Goal: Communication & Community: Participate in discussion

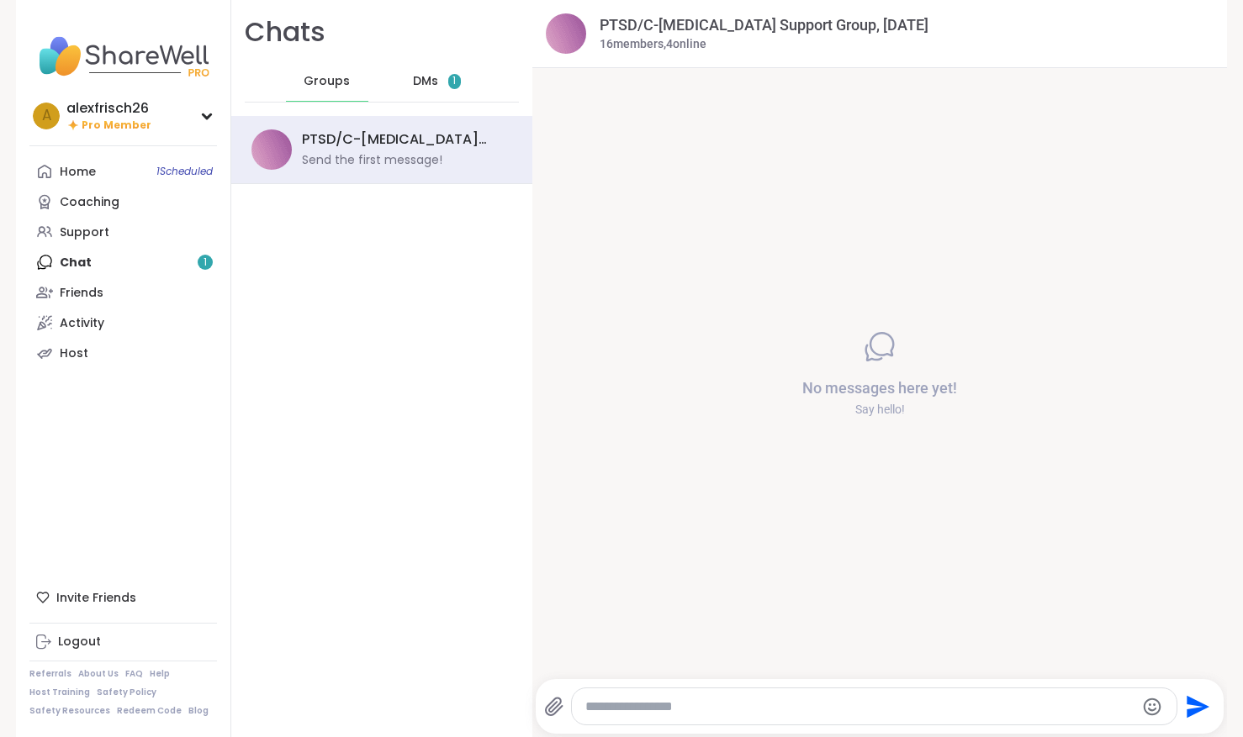
click at [425, 101] on div "DMs 1" at bounding box center [437, 81] width 82 height 40
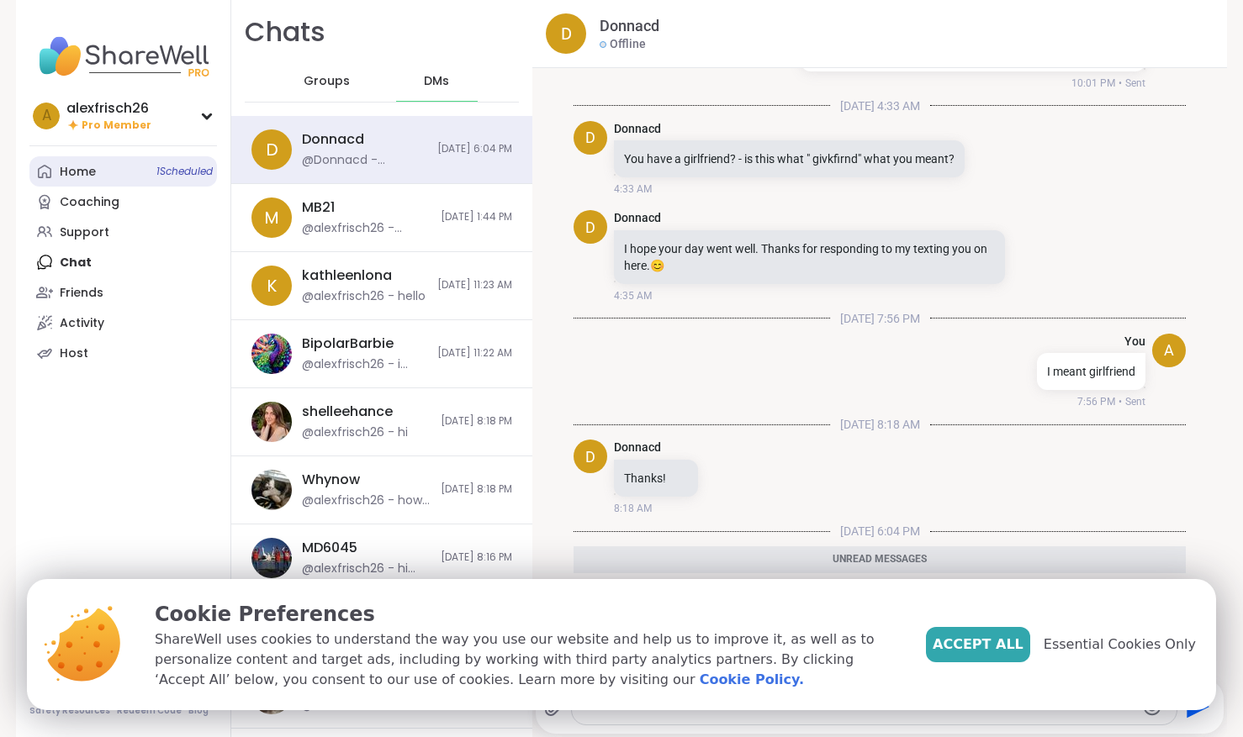
click at [106, 162] on link "Home 1 Scheduled" at bounding box center [123, 171] width 188 height 30
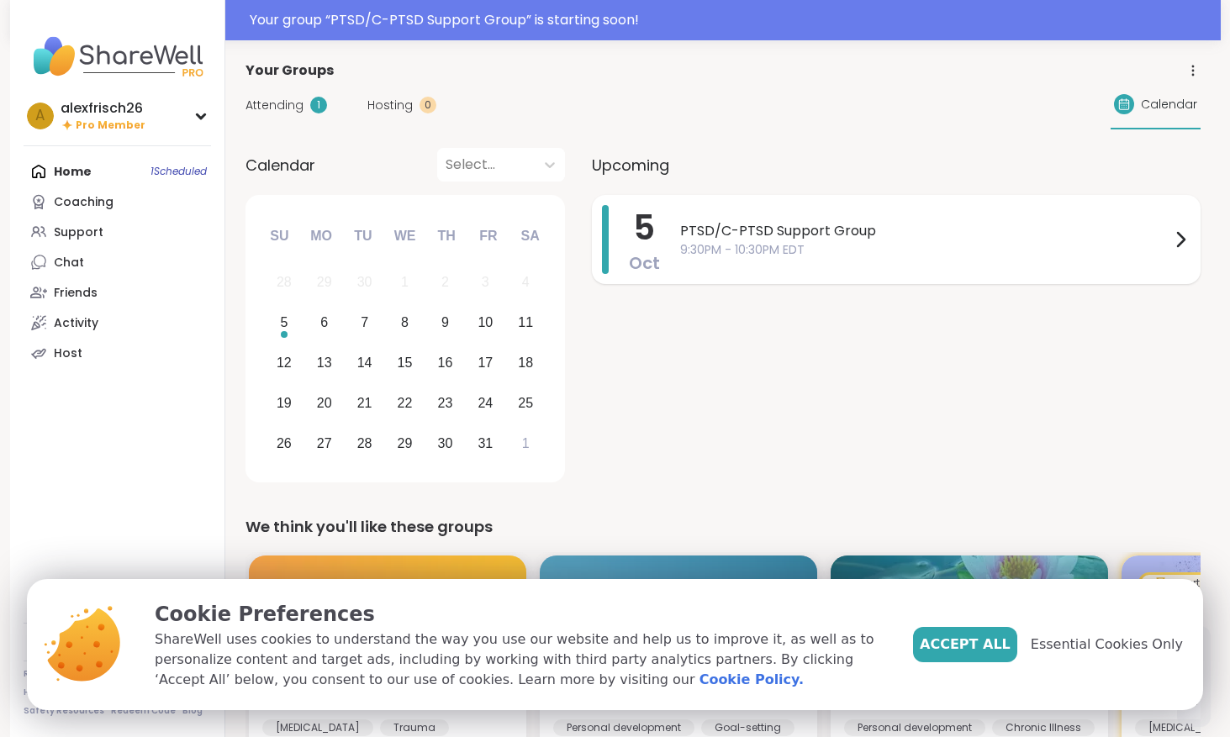
click at [964, 245] on span "9:30PM - 10:30PM EDT" at bounding box center [925, 250] width 490 height 18
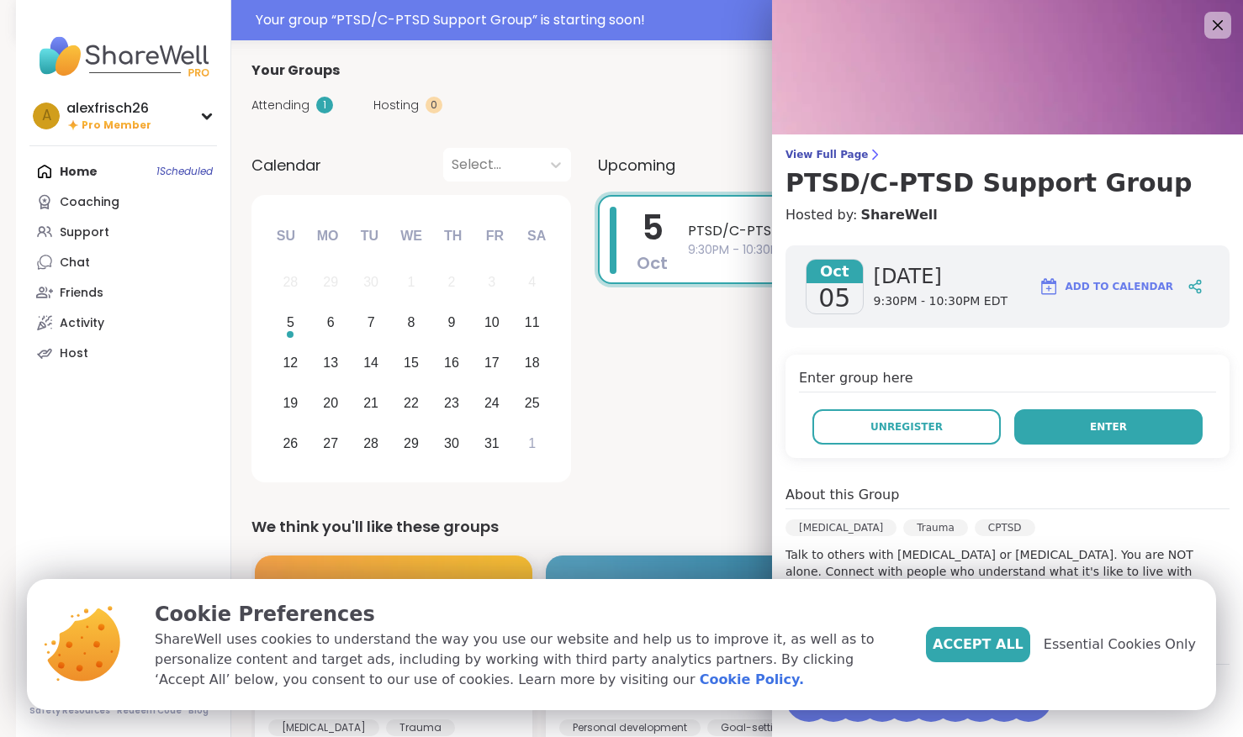
click at [1082, 289] on span "Add to Calendar" at bounding box center [1119, 286] width 108 height 15
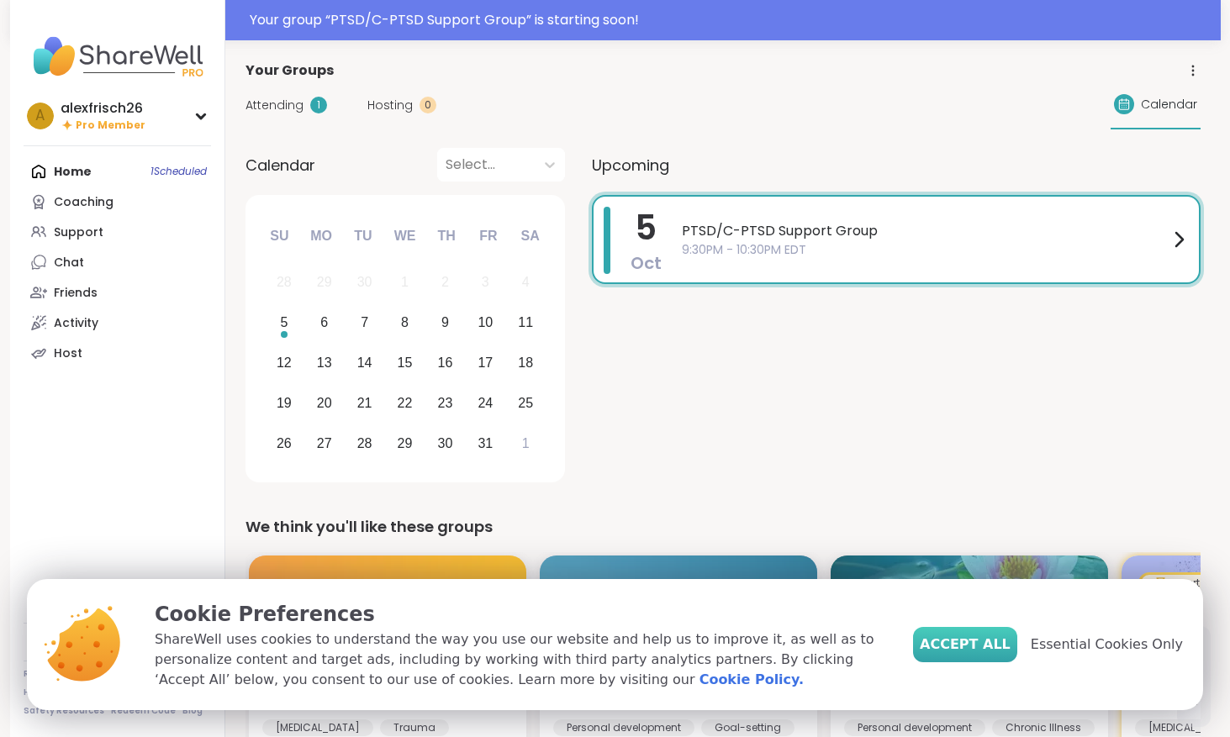
click at [1002, 649] on span "Accept All" at bounding box center [965, 645] width 91 height 20
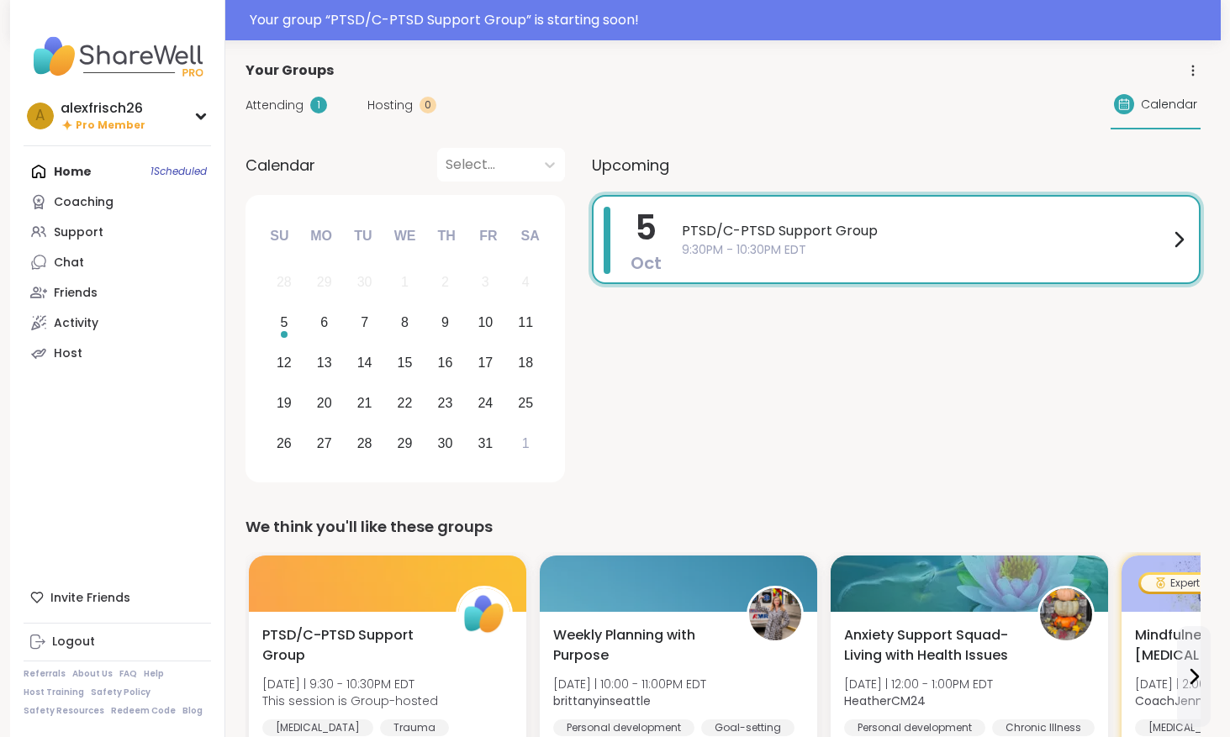
click at [692, 269] on div "PTSD/C-[MEDICAL_DATA] Support Group 9:30PM - 10:30PM EDT" at bounding box center [935, 240] width 507 height 66
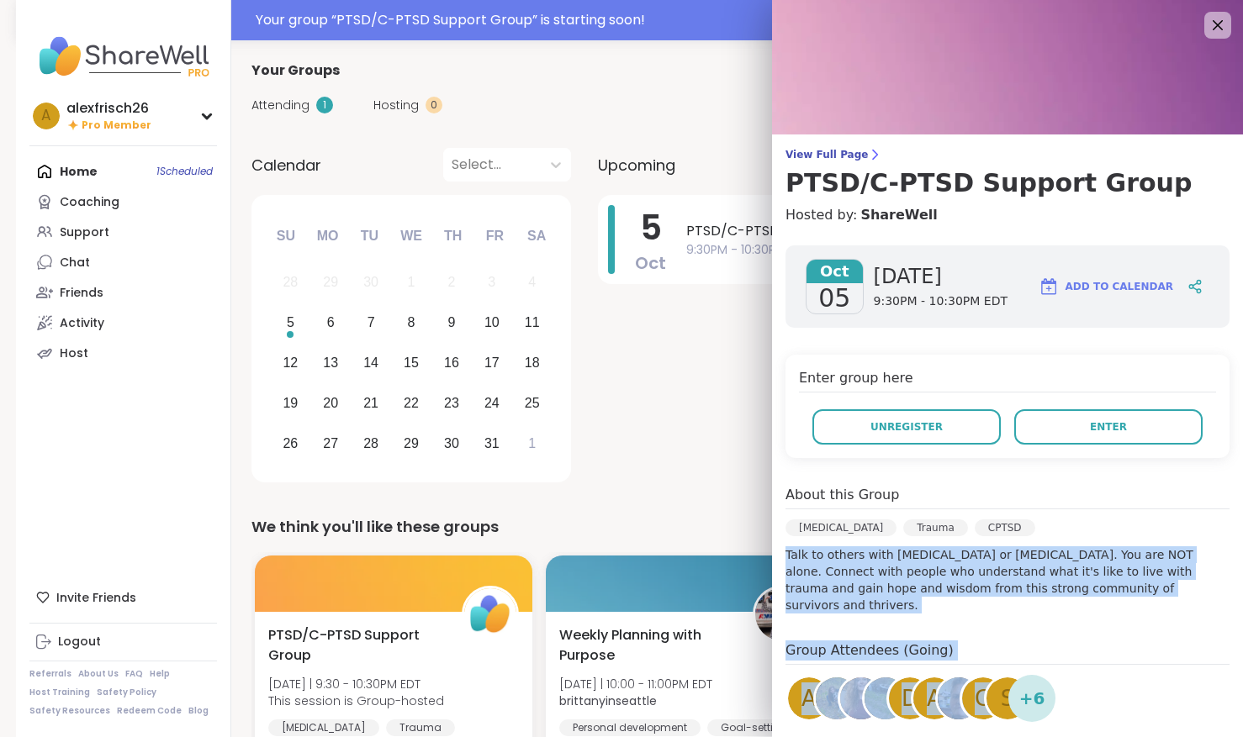
drag, startPoint x: 941, startPoint y: 539, endPoint x: 976, endPoint y: 717, distance: 181.7
click at [976, 721] on div "[DATE] [DATE] 9:30PM - 10:30PM EDT Add to Calendar Enter group here Unregister …" at bounding box center [1007, 558] width 471 height 653
click at [1031, 698] on div "+ 6" at bounding box center [1031, 698] width 47 height 47
click at [1019, 686] on span "+ 6" at bounding box center [1032, 698] width 26 height 25
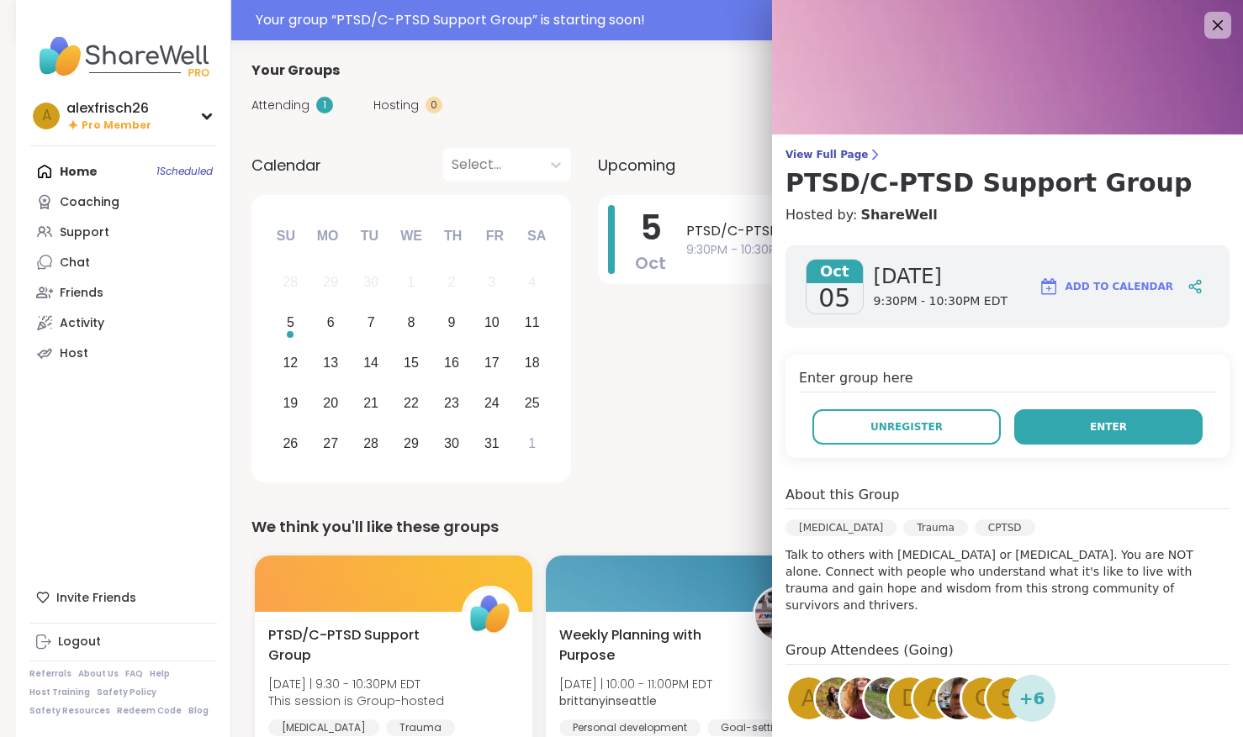
click at [1102, 418] on button "Enter" at bounding box center [1108, 427] width 188 height 35
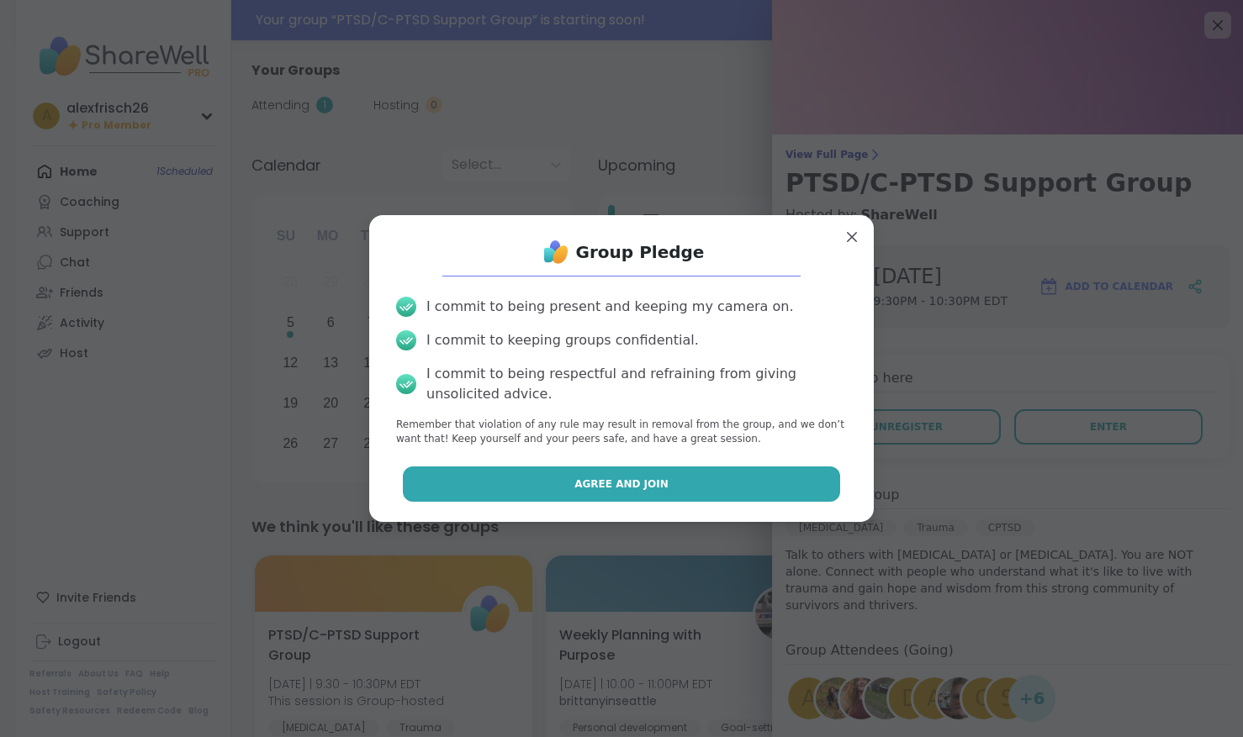
click at [796, 489] on button "Agree and Join" at bounding box center [622, 484] width 438 height 35
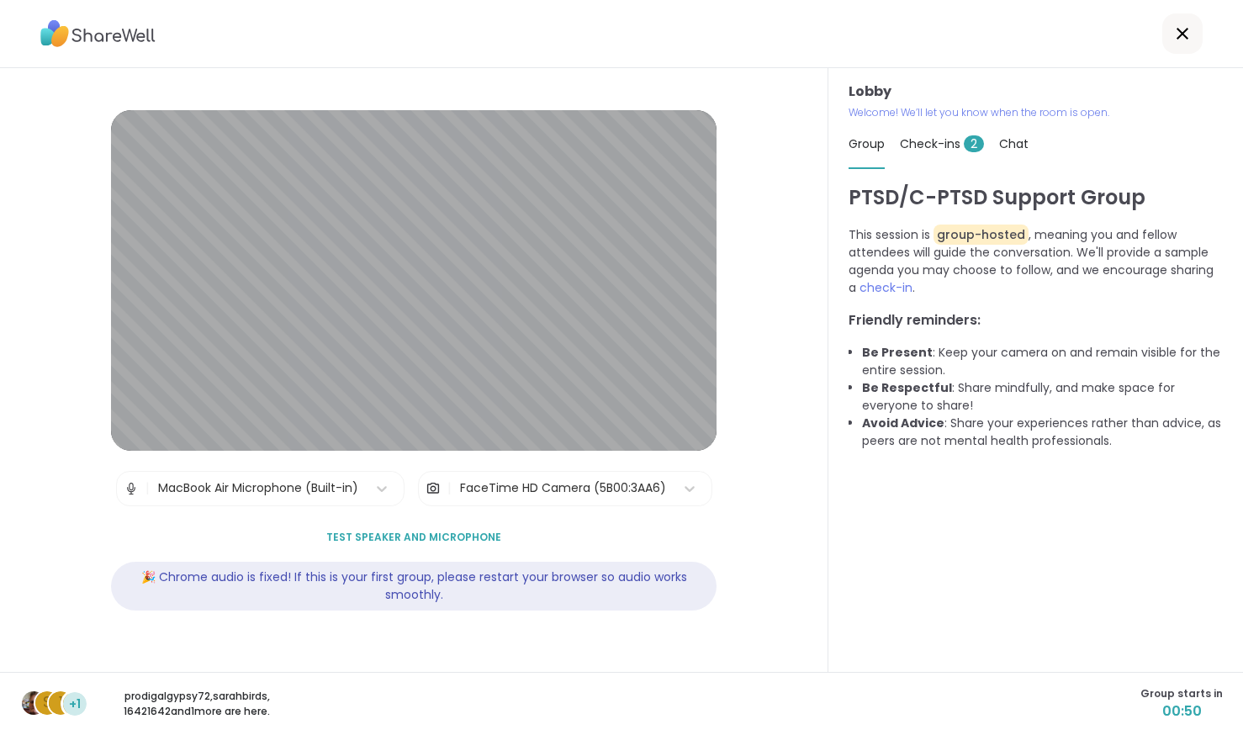
click at [967, 147] on span "2" at bounding box center [974, 143] width 20 height 17
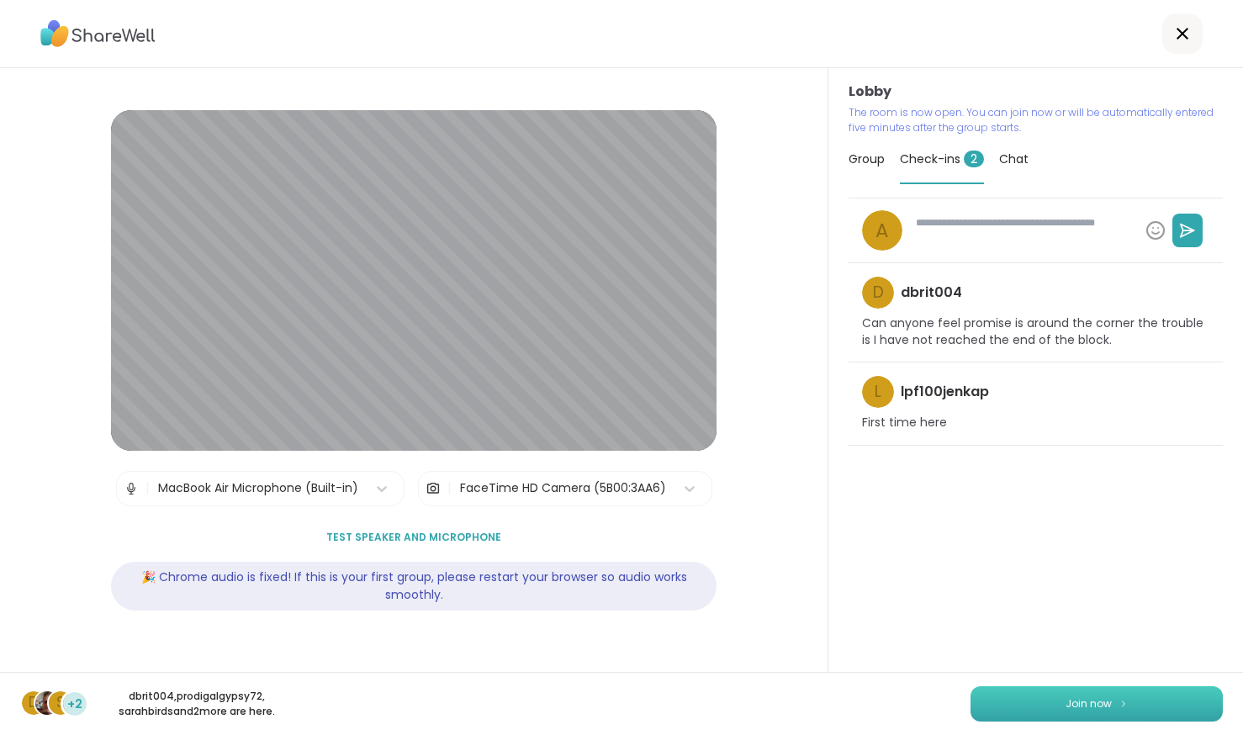
click at [1104, 702] on button "Join now" at bounding box center [1096, 703] width 252 height 35
type textarea "*"
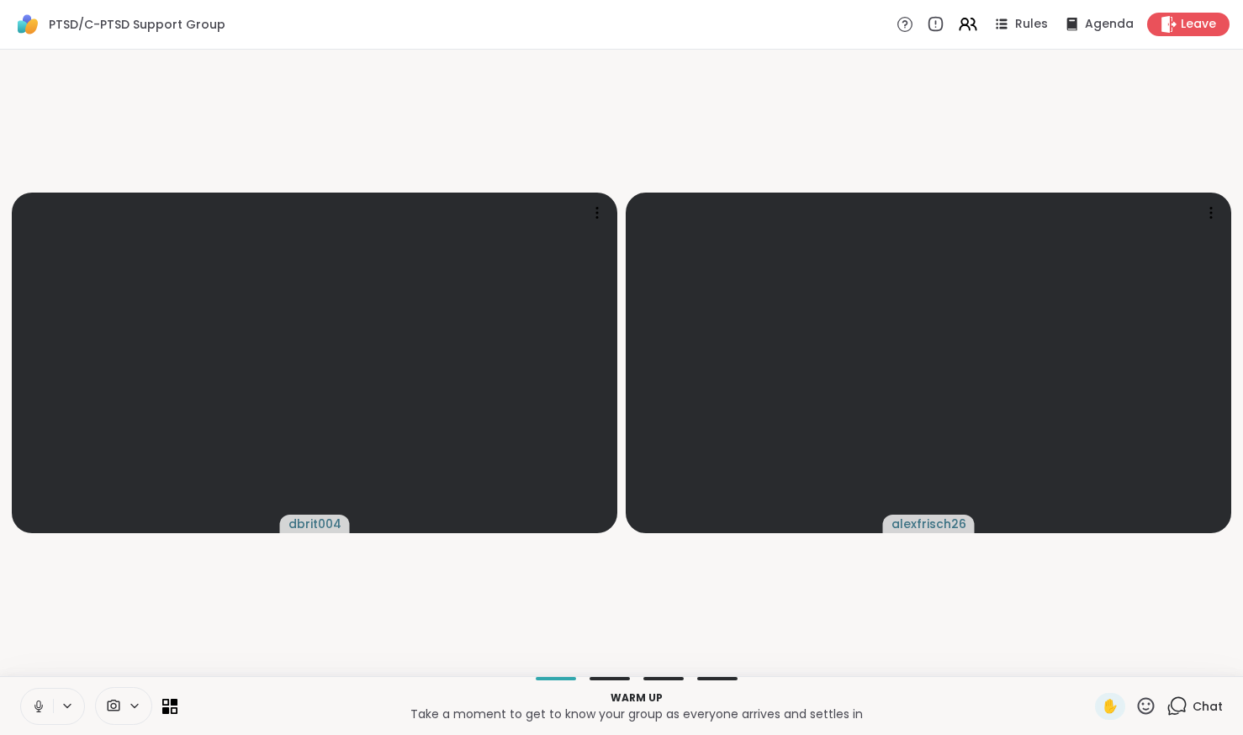
click at [115, 707] on icon at bounding box center [114, 706] width 13 height 12
click at [41, 705] on icon at bounding box center [38, 706] width 15 height 15
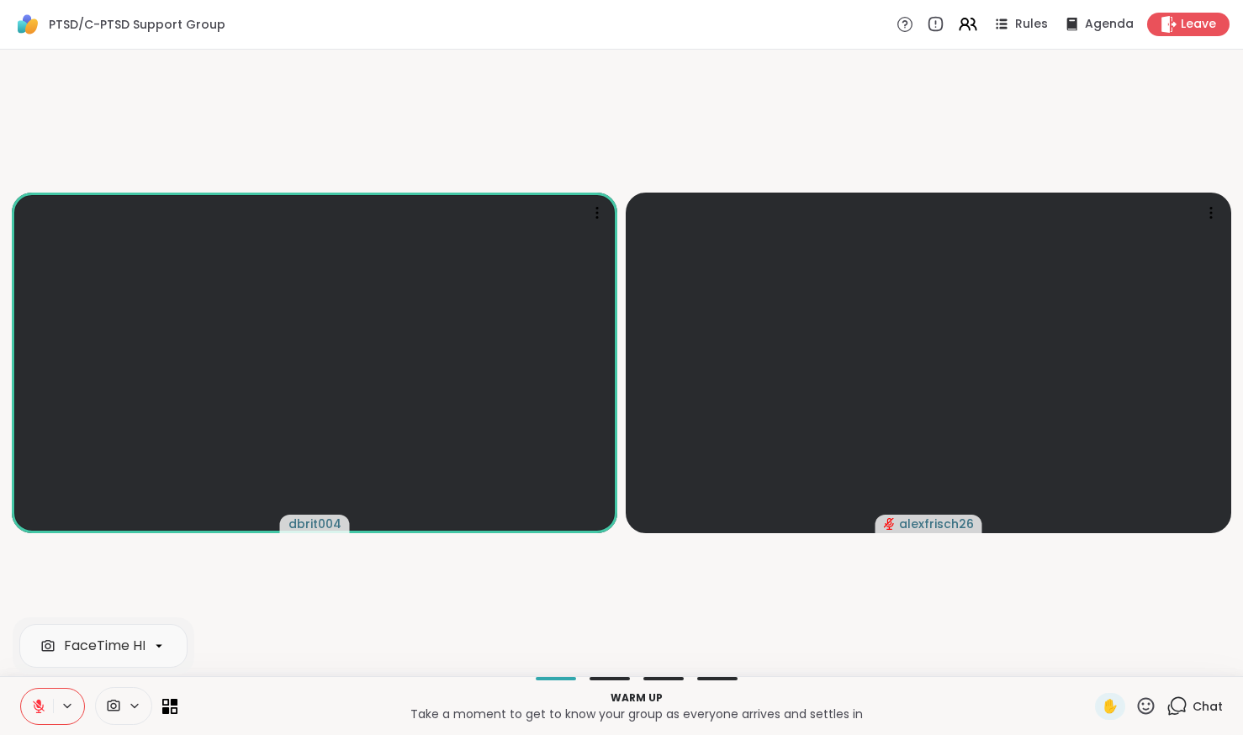
click at [55, 692] on div at bounding box center [52, 706] width 65 height 37
click at [45, 700] on icon at bounding box center [38, 706] width 15 height 15
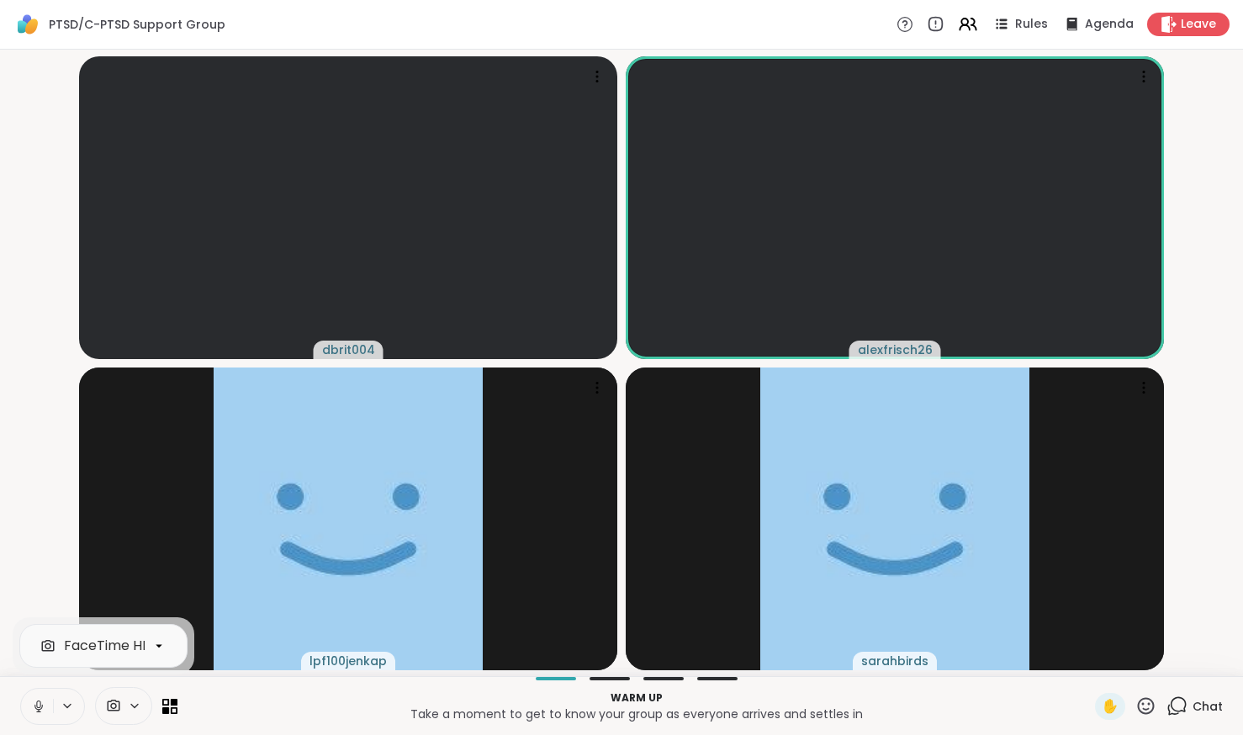
click at [44, 702] on icon at bounding box center [38, 706] width 15 height 15
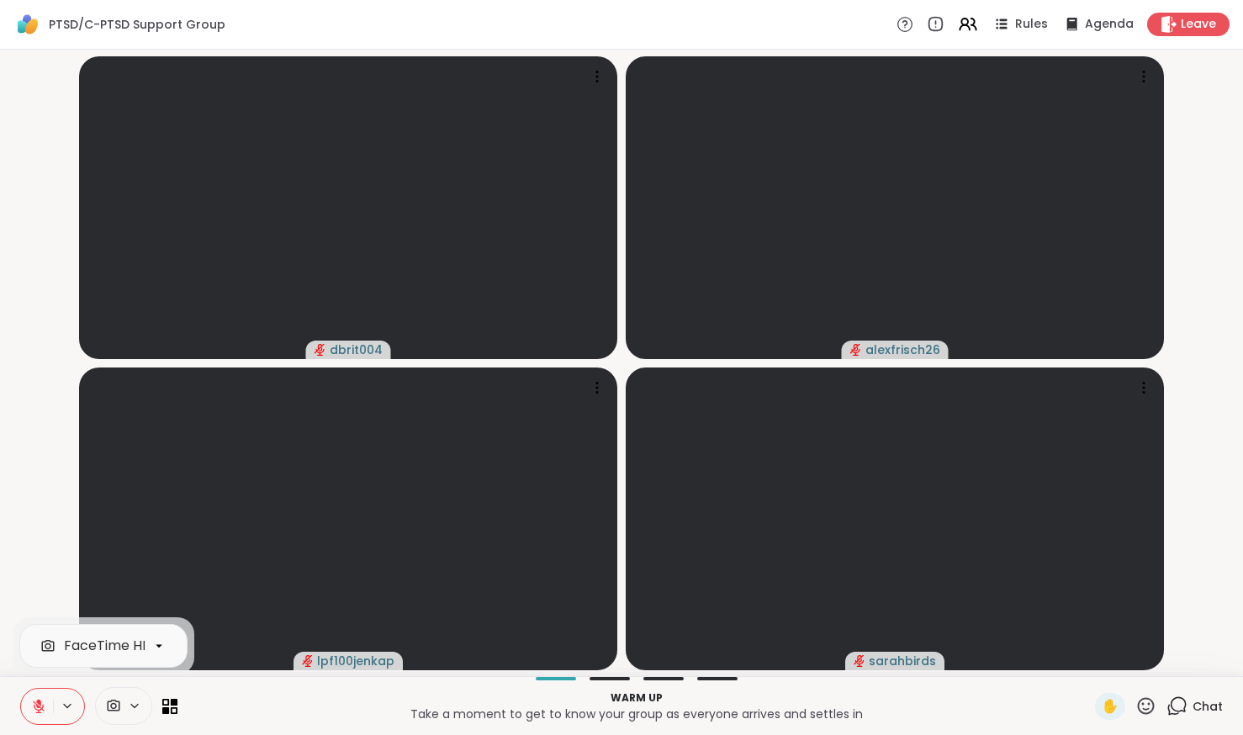
click at [1196, 350] on video-player-container "dbrit004 alexfrisch26 lpf100jenkap sarahbirds" at bounding box center [621, 362] width 1223 height 613
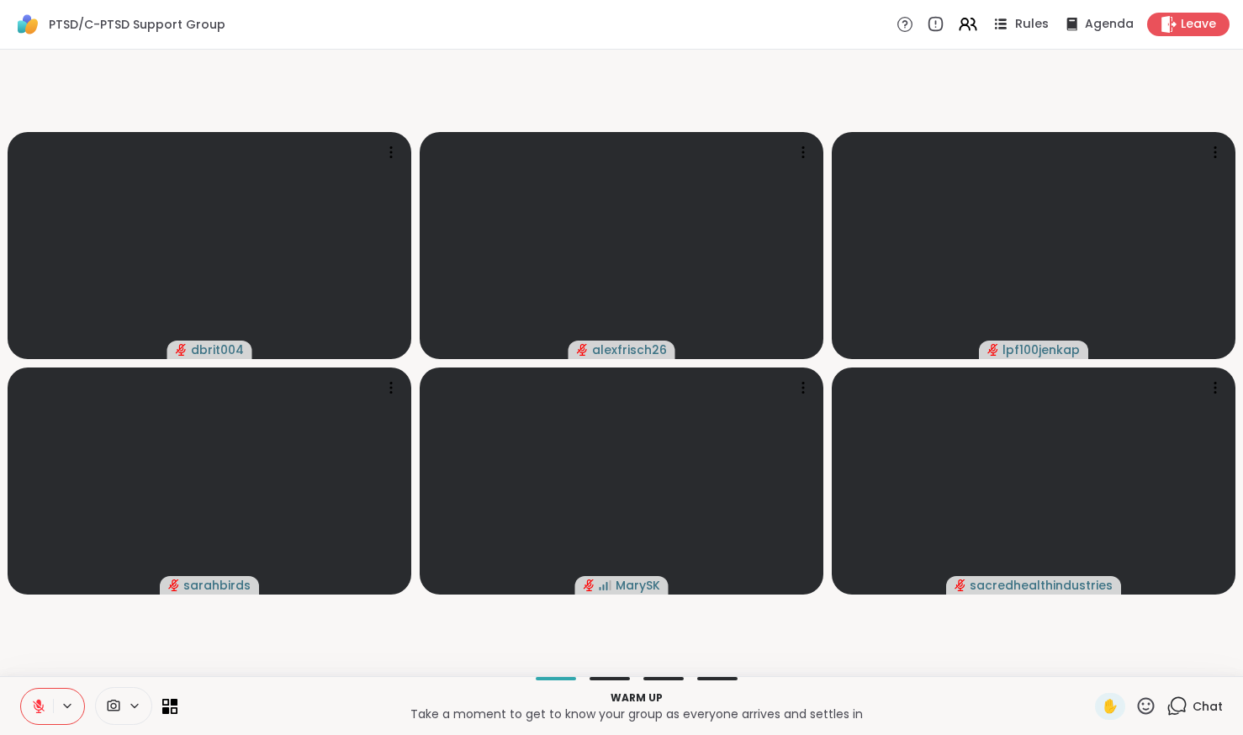
click at [1020, 27] on span "Rules" at bounding box center [1032, 25] width 34 height 18
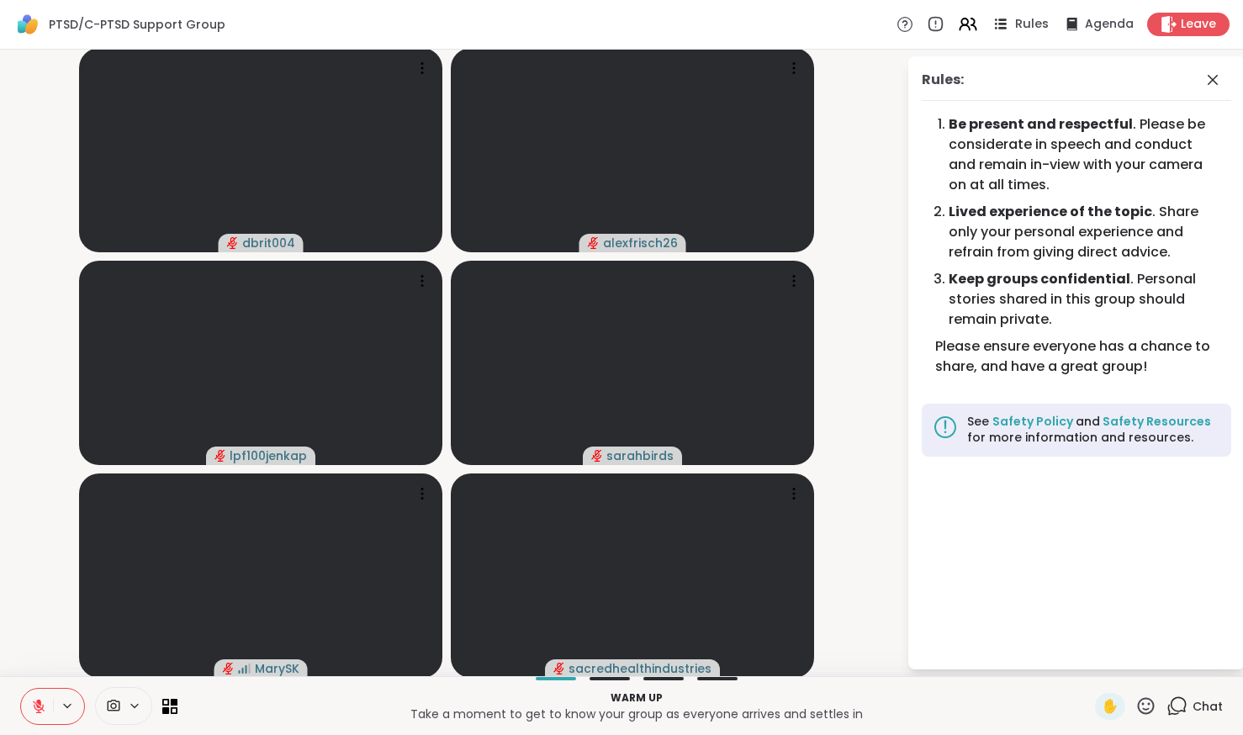
click at [1020, 27] on span "Rules" at bounding box center [1032, 25] width 34 height 18
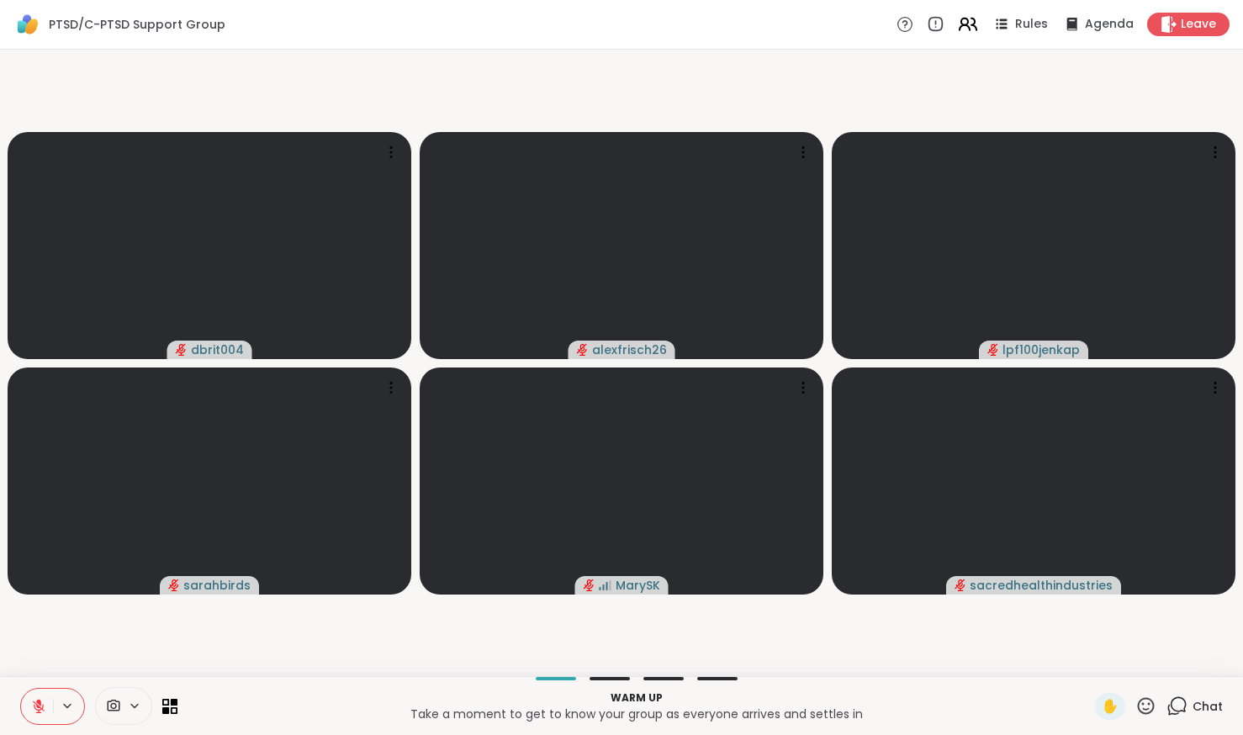
click at [964, 22] on icon at bounding box center [967, 23] width 21 height 21
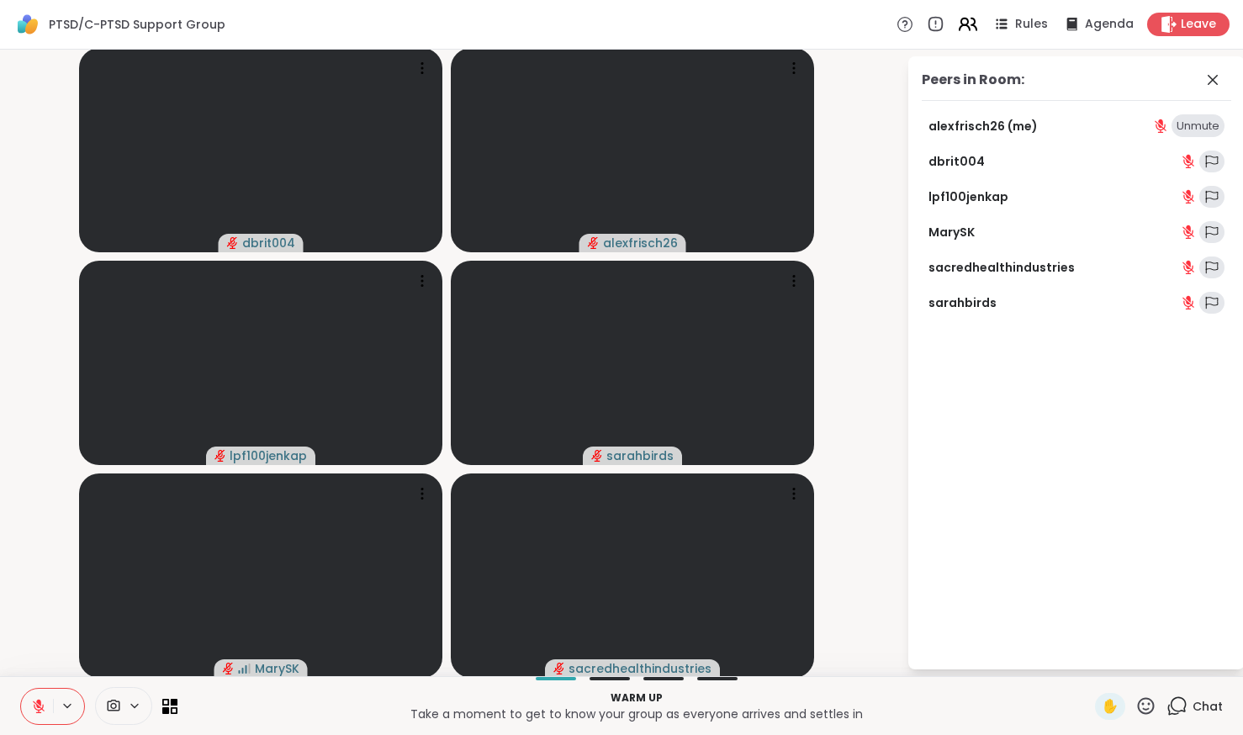
click at [964, 22] on icon at bounding box center [967, 23] width 21 height 21
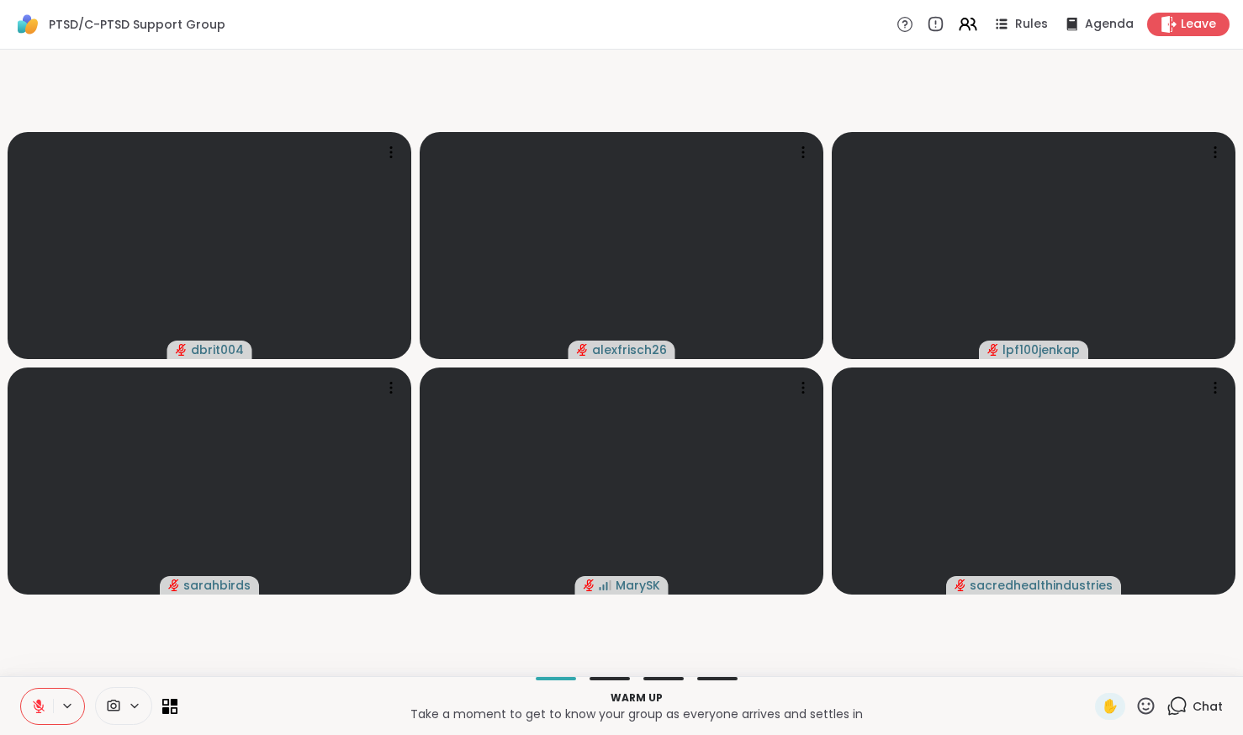
click at [1018, 66] on video-player-container "dbrit004 alexfrisch26 lpf100jenkap sarahbirds MarySK sacredhealthindustries" at bounding box center [621, 362] width 1223 height 613
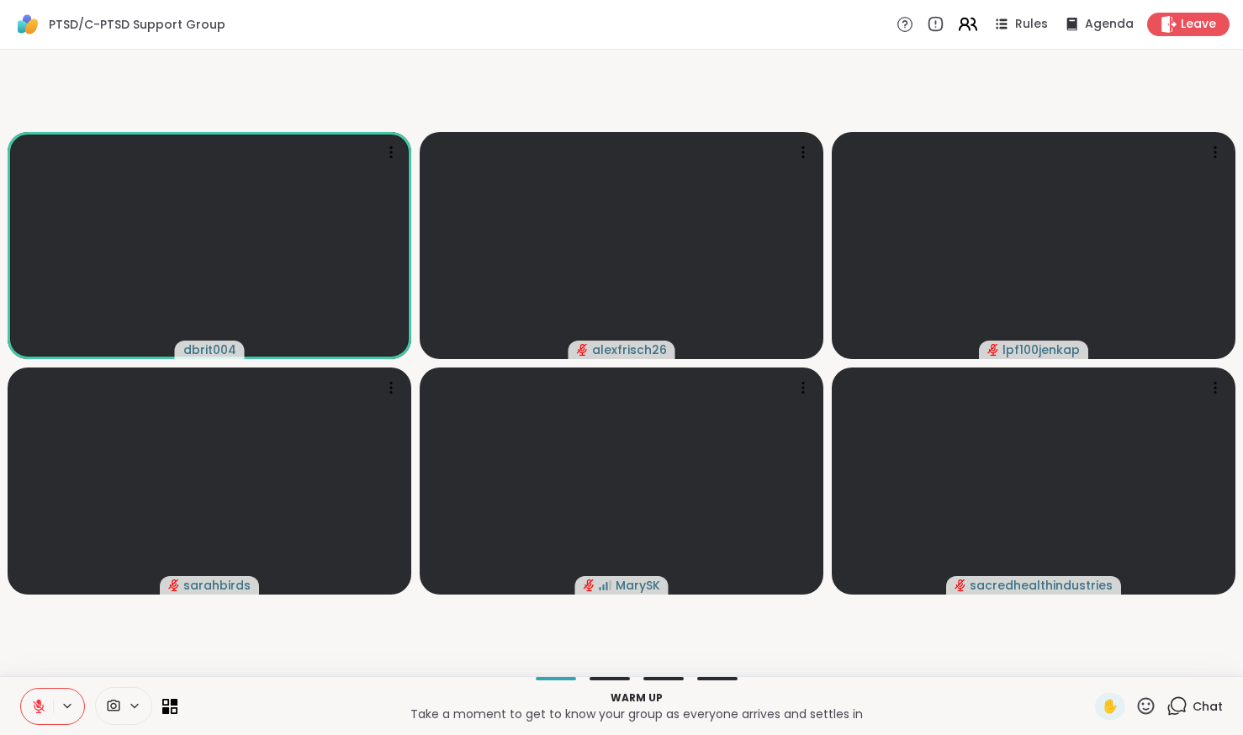
click at [958, 18] on icon at bounding box center [967, 23] width 21 height 21
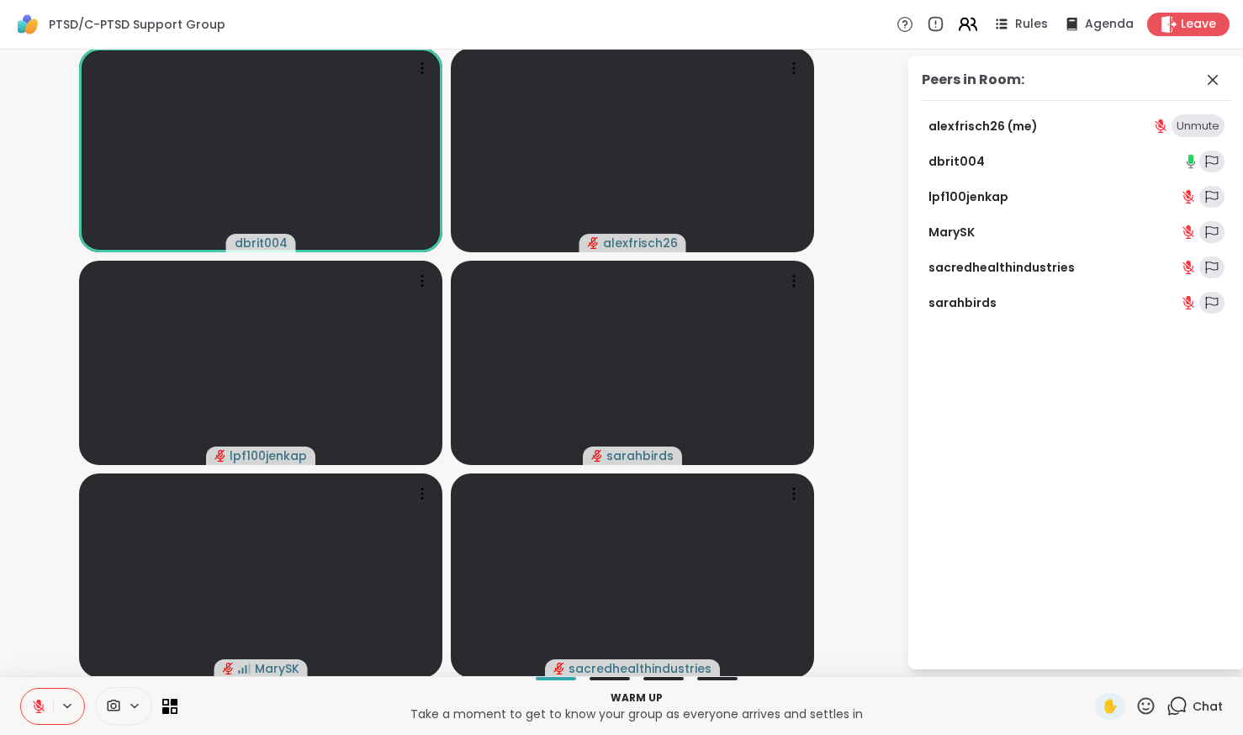
click at [958, 18] on icon at bounding box center [967, 23] width 21 height 21
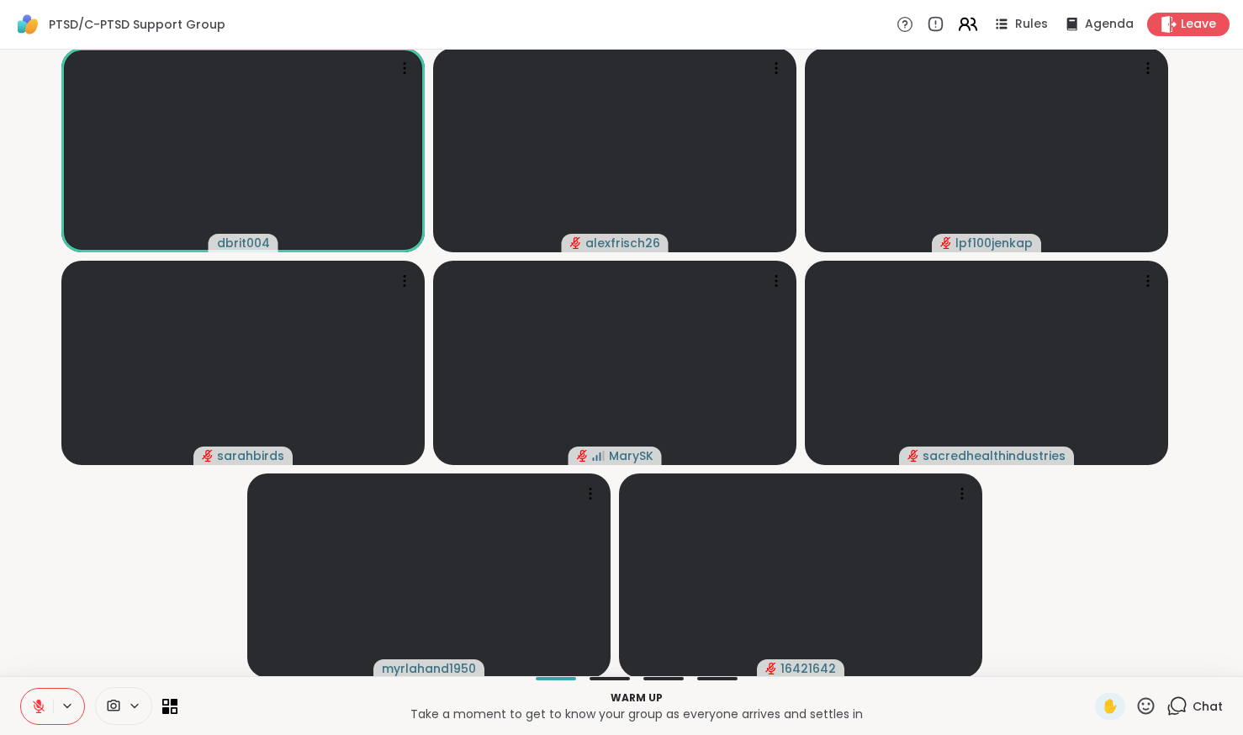
click at [957, 33] on icon at bounding box center [967, 23] width 21 height 21
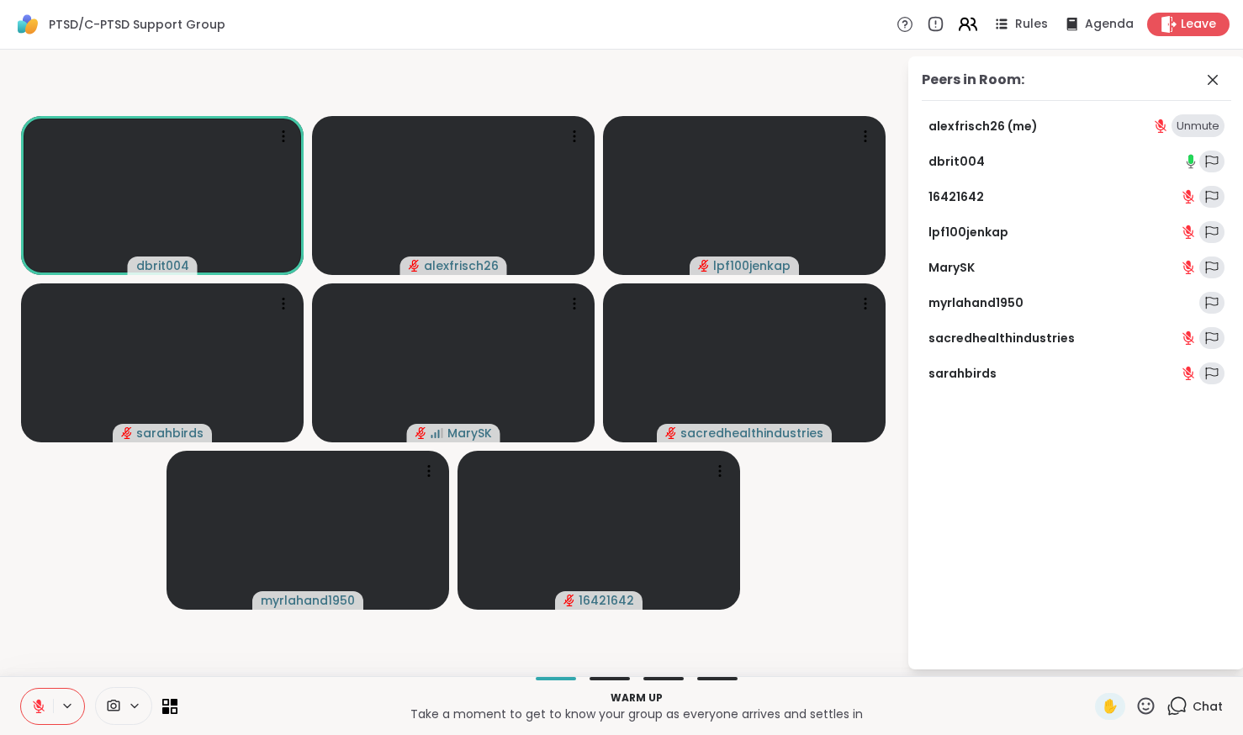
click at [957, 33] on icon at bounding box center [967, 23] width 21 height 21
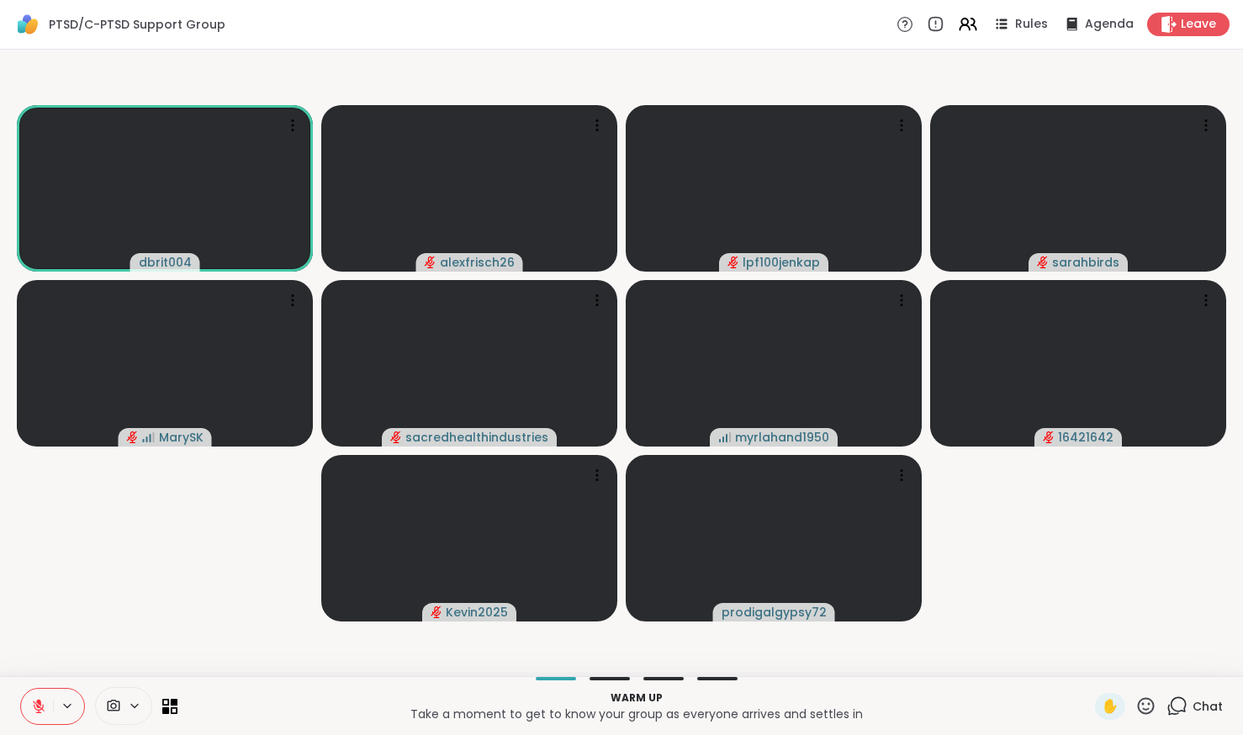
click at [1106, 87] on video-player-container "dbrit004 alexfrisch26 lpf100jenkap sarahbirds MarySK sacredhealthindustries myr…" at bounding box center [621, 362] width 1223 height 613
click at [1168, 684] on div "Warm up Take a moment to get to know your group as everyone arrives and settles…" at bounding box center [621, 705] width 1243 height 59
click at [1101, 26] on span "Agenda" at bounding box center [1109, 25] width 51 height 18
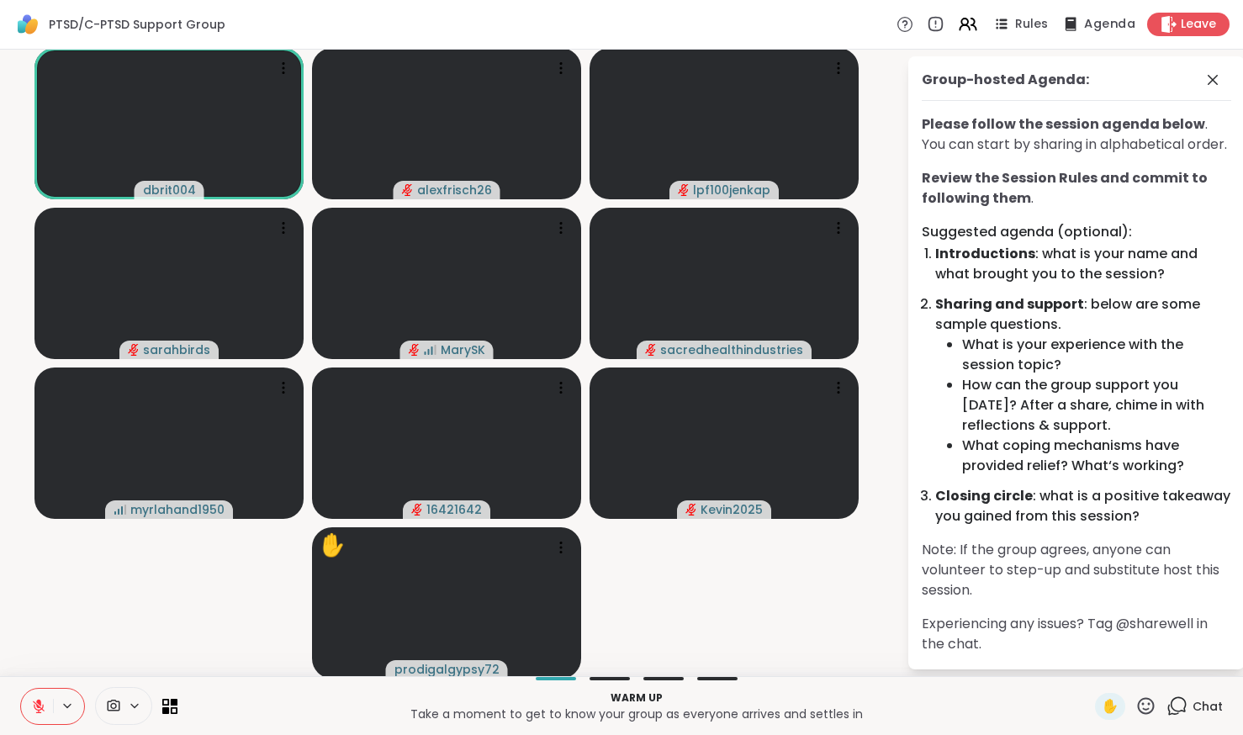
click at [1101, 25] on span "Agenda" at bounding box center [1109, 25] width 51 height 18
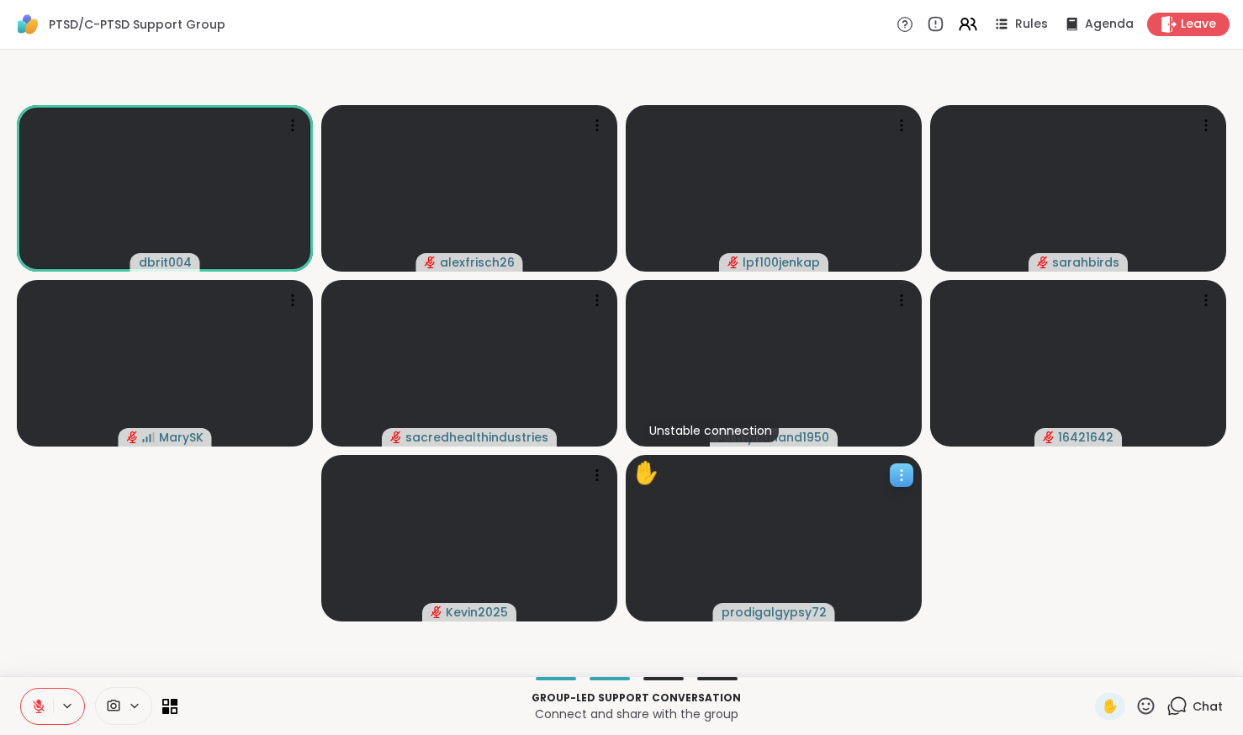
click at [901, 474] on icon at bounding box center [902, 475] width 2 height 2
click at [848, 492] on h4 "View Profile" at bounding box center [842, 487] width 71 height 17
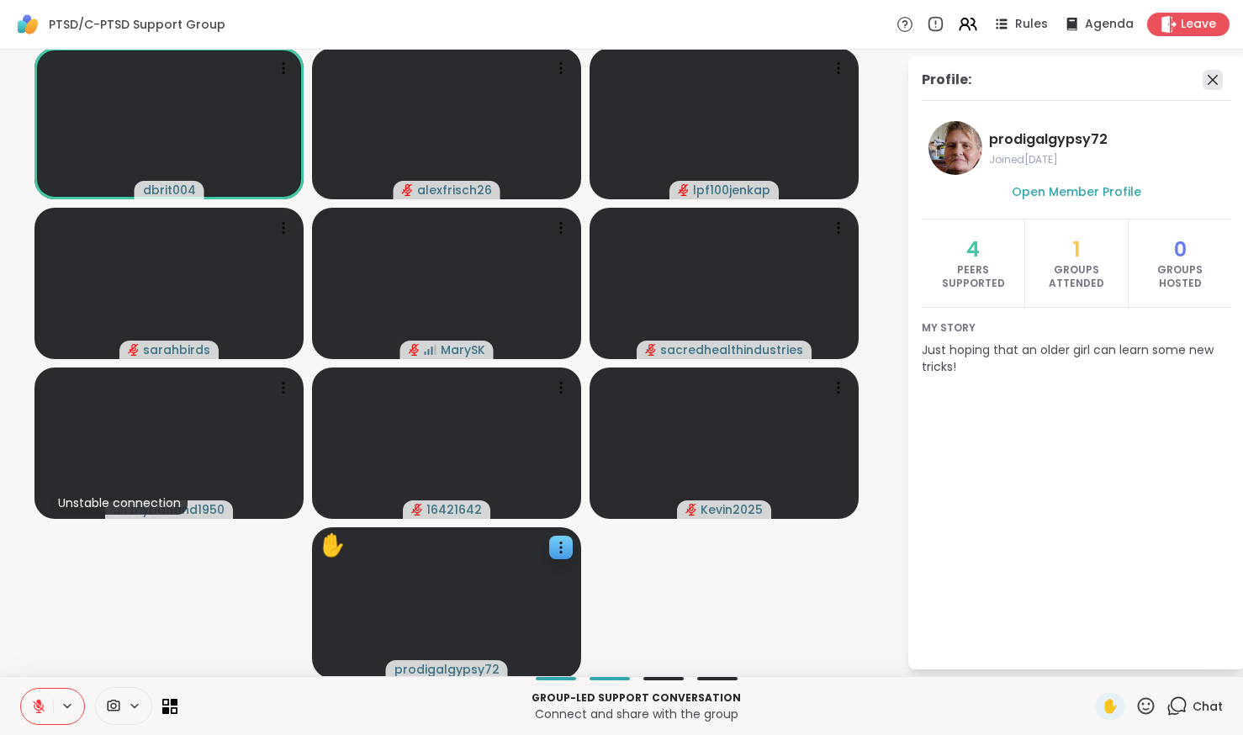
click at [1208, 78] on icon at bounding box center [1212, 80] width 20 height 20
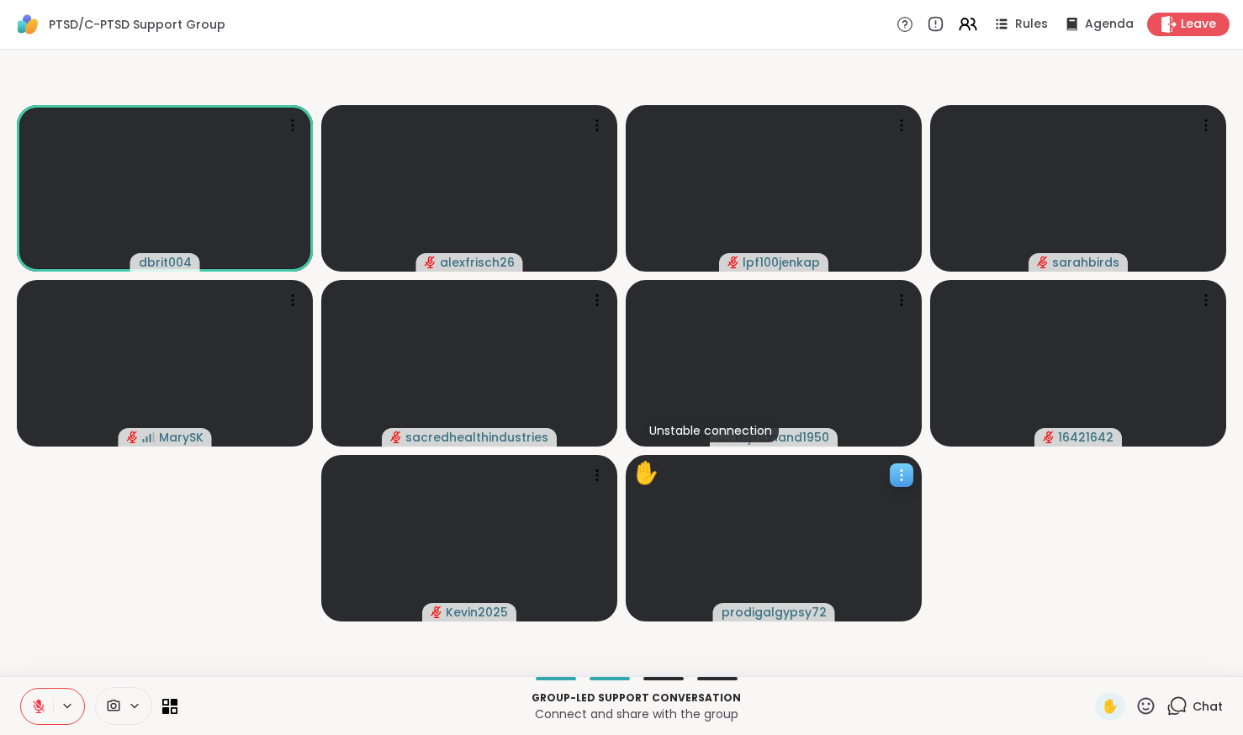
click at [901, 488] on video at bounding box center [774, 538] width 296 height 166
click at [889, 531] on h4 "Report Member" at bounding box center [852, 535] width 90 height 34
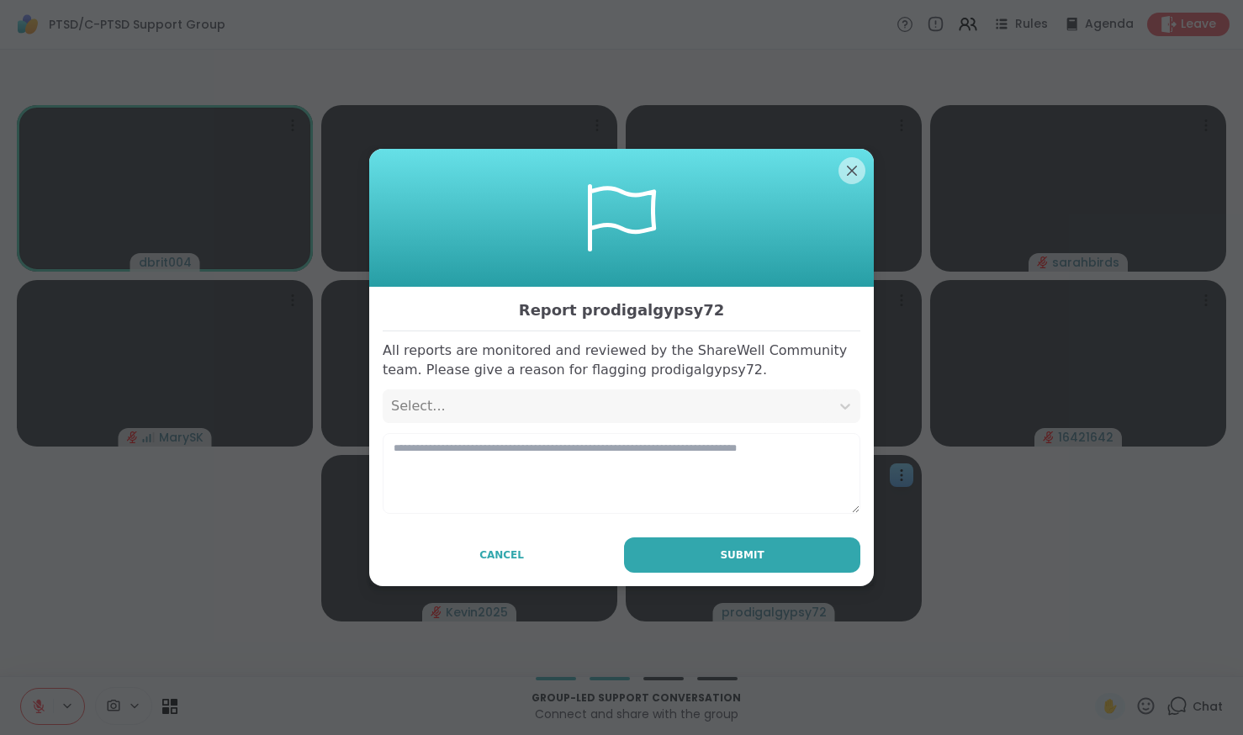
click at [715, 416] on div "Select..." at bounding box center [606, 406] width 447 height 34
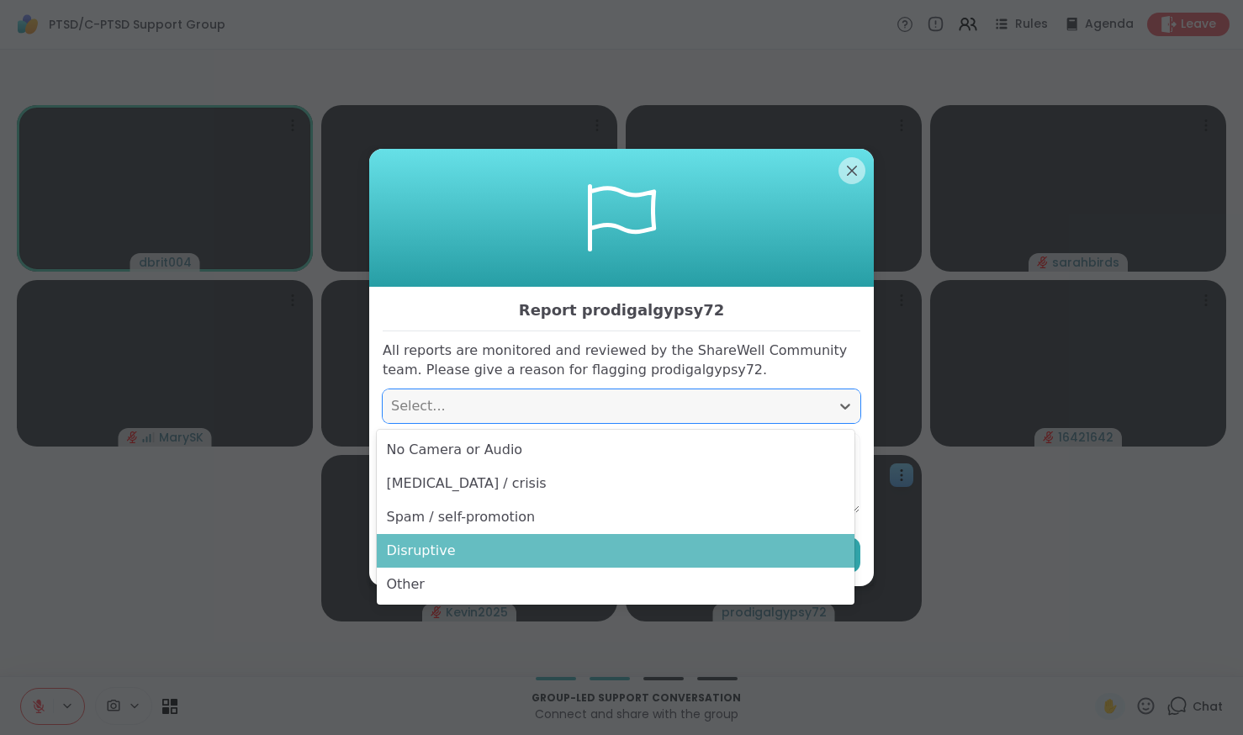
click at [679, 541] on div "Disruptive" at bounding box center [616, 551] width 478 height 34
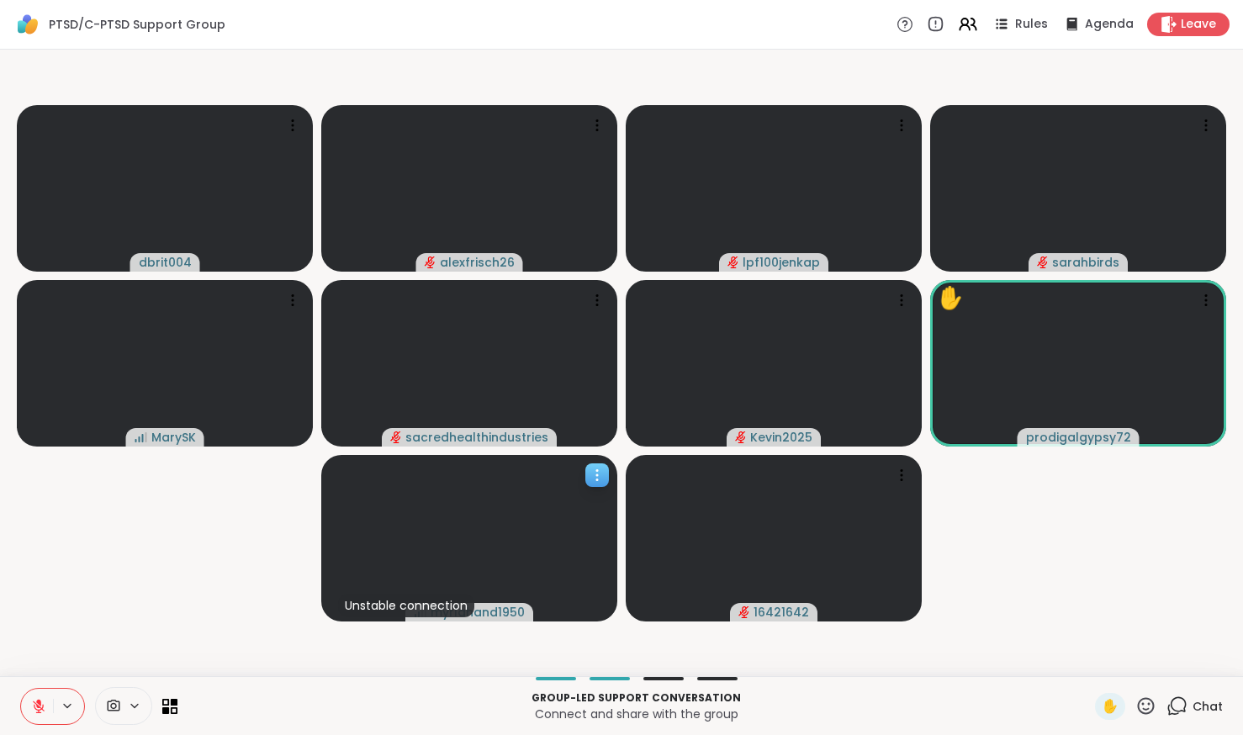
click at [397, 564] on video at bounding box center [469, 538] width 296 height 166
click at [1153, 521] on video-player-container "dbrit004 alexfrisch26 lpf100jenkap sarahbirds MarySK sacredhealthindustries Kev…" at bounding box center [621, 362] width 1223 height 613
click at [1088, 68] on video-player-container "dbrit004 alexfrisch26 lpf100jenkap sarahbirds MarySK sacredhealthindustries Kev…" at bounding box center [621, 362] width 1223 height 613
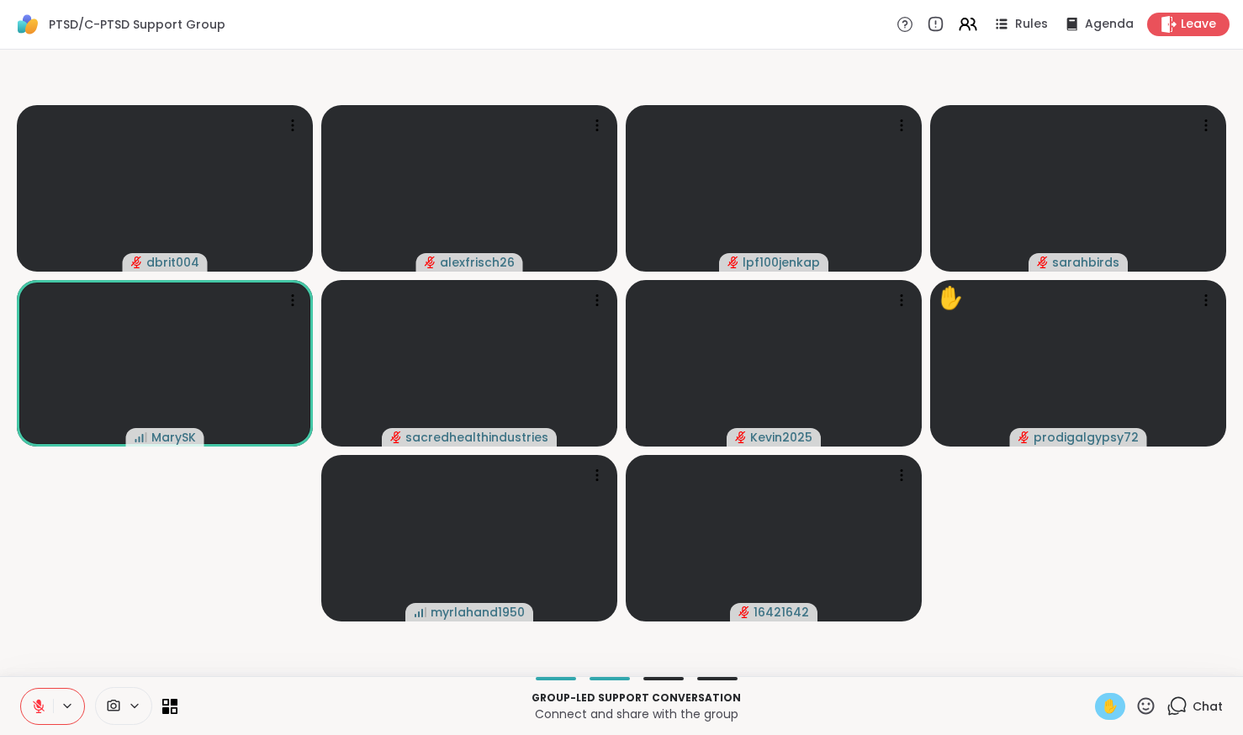
click at [1096, 716] on div "✋" at bounding box center [1110, 706] width 30 height 27
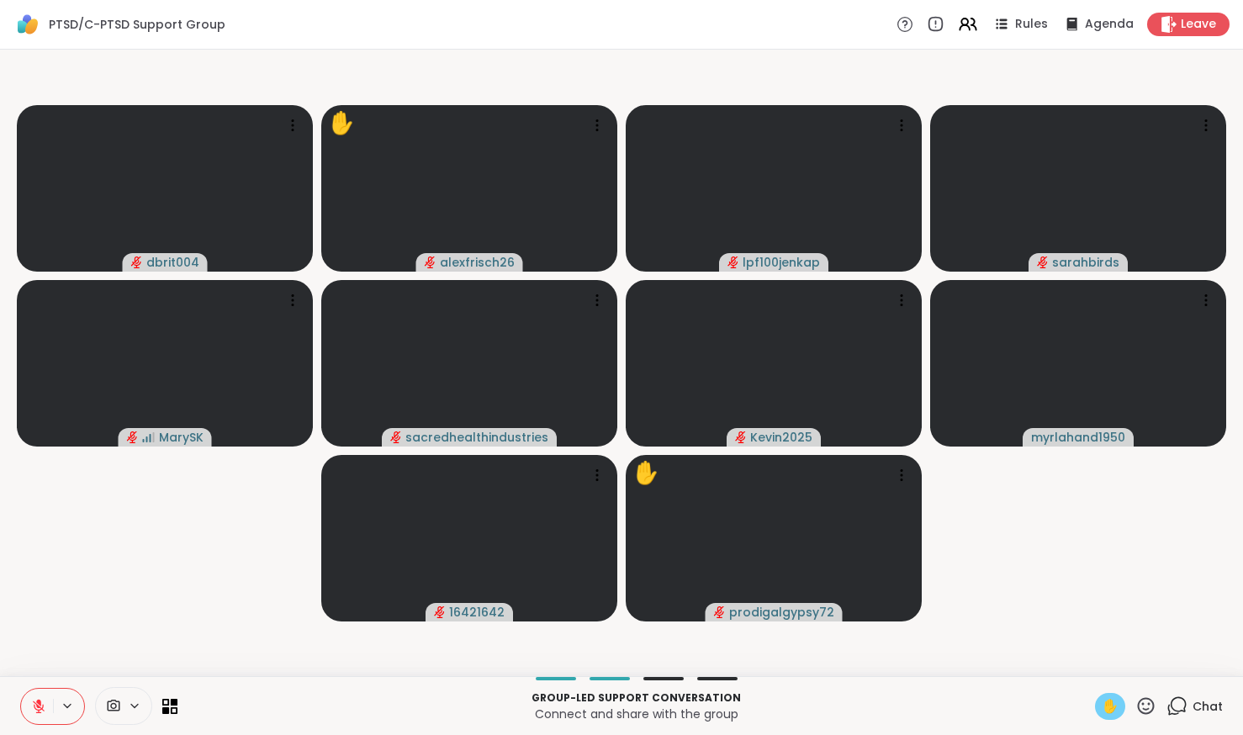
click at [34, 699] on icon at bounding box center [38, 706] width 15 height 15
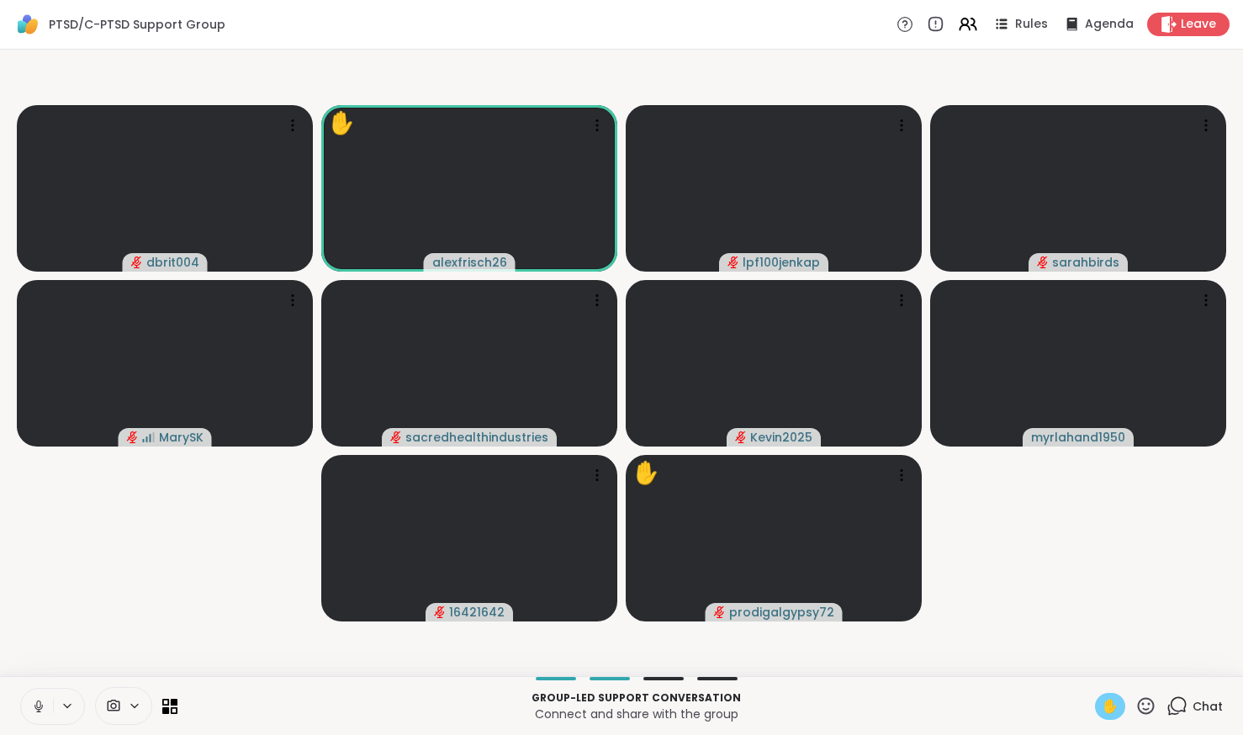
click at [43, 701] on icon at bounding box center [38, 706] width 15 height 15
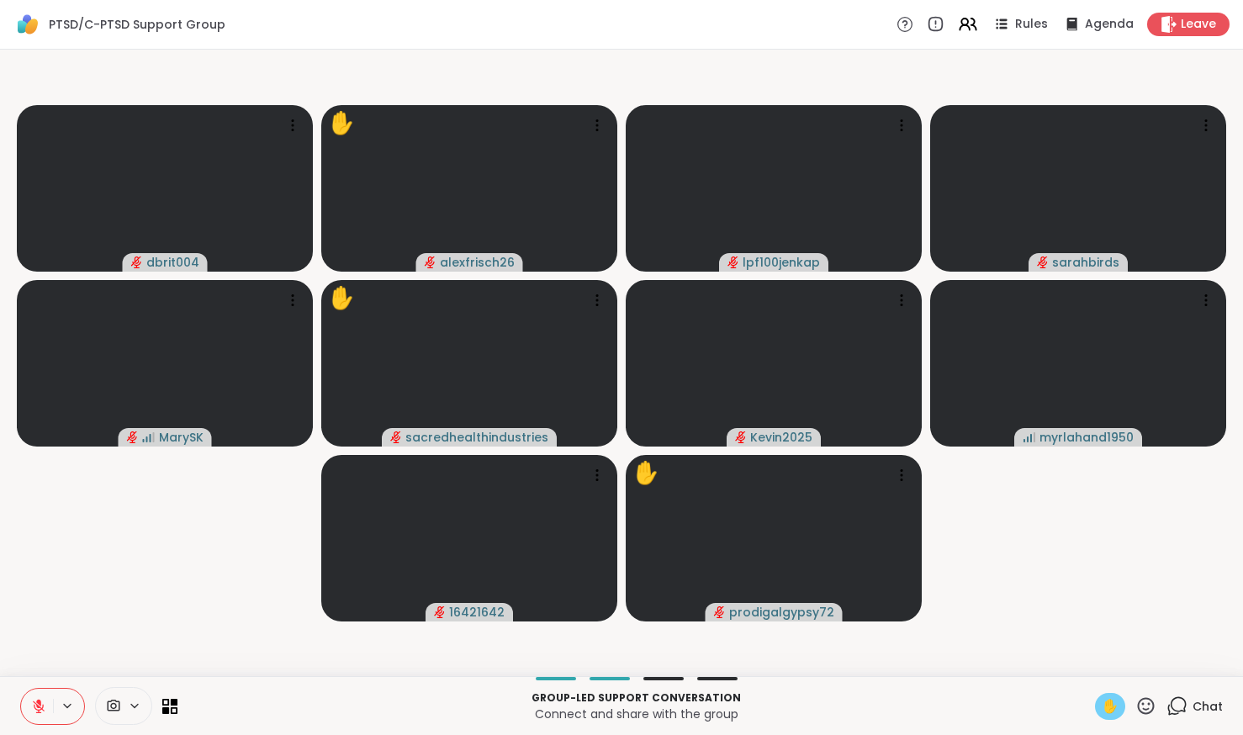
click at [44, 709] on icon at bounding box center [38, 706] width 15 height 15
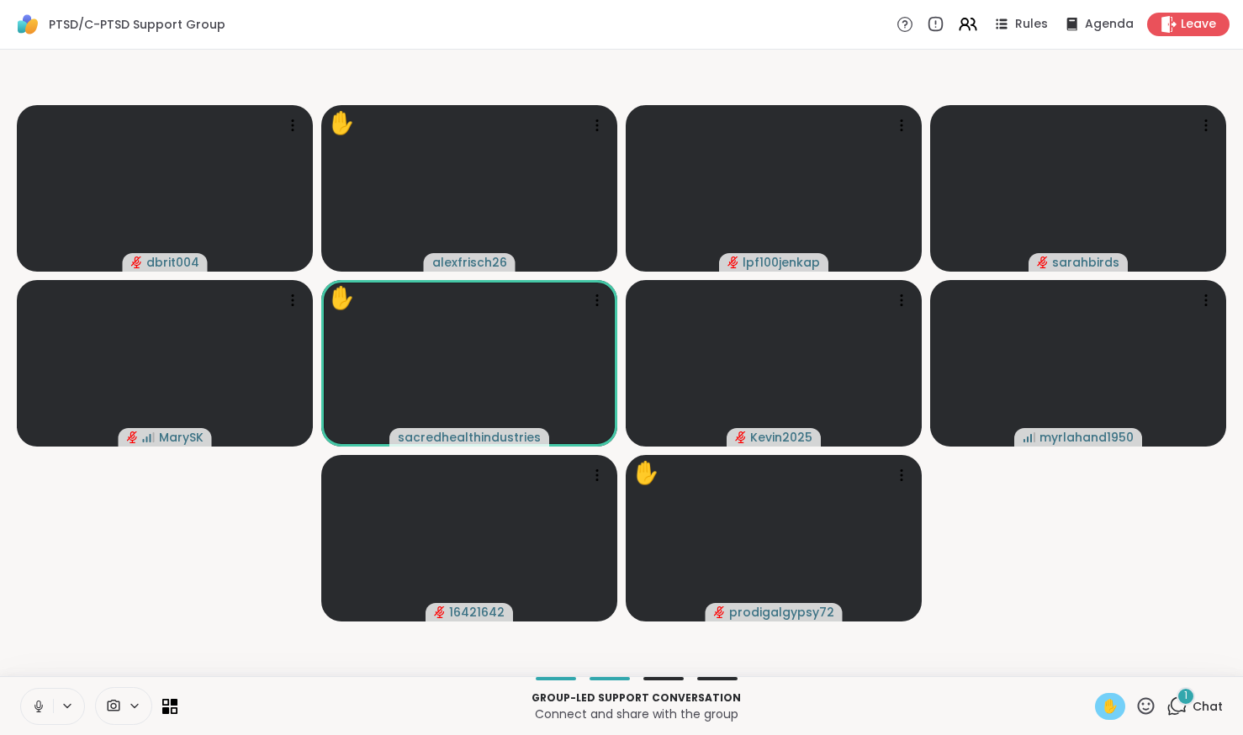
click at [34, 705] on icon at bounding box center [38, 706] width 8 height 5
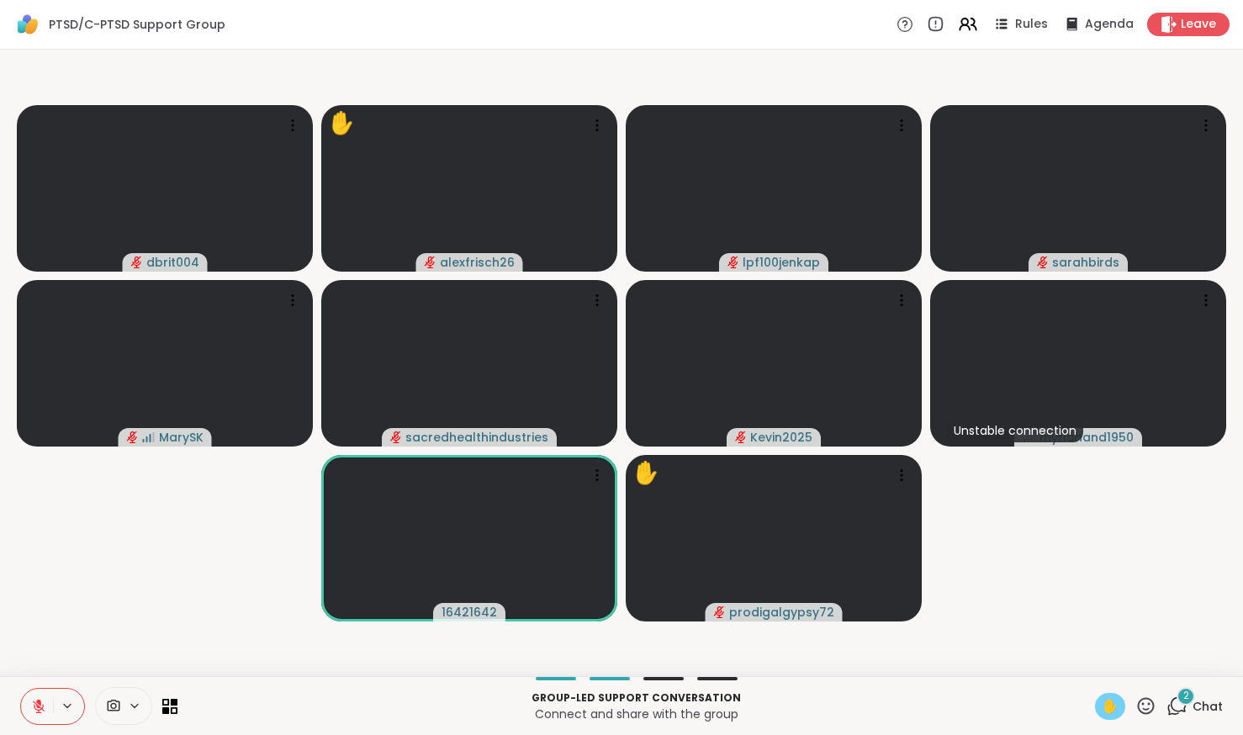
click at [1103, 716] on div "✋" at bounding box center [1110, 706] width 30 height 27
click at [1180, 706] on div "2 Chat" at bounding box center [1194, 706] width 56 height 27
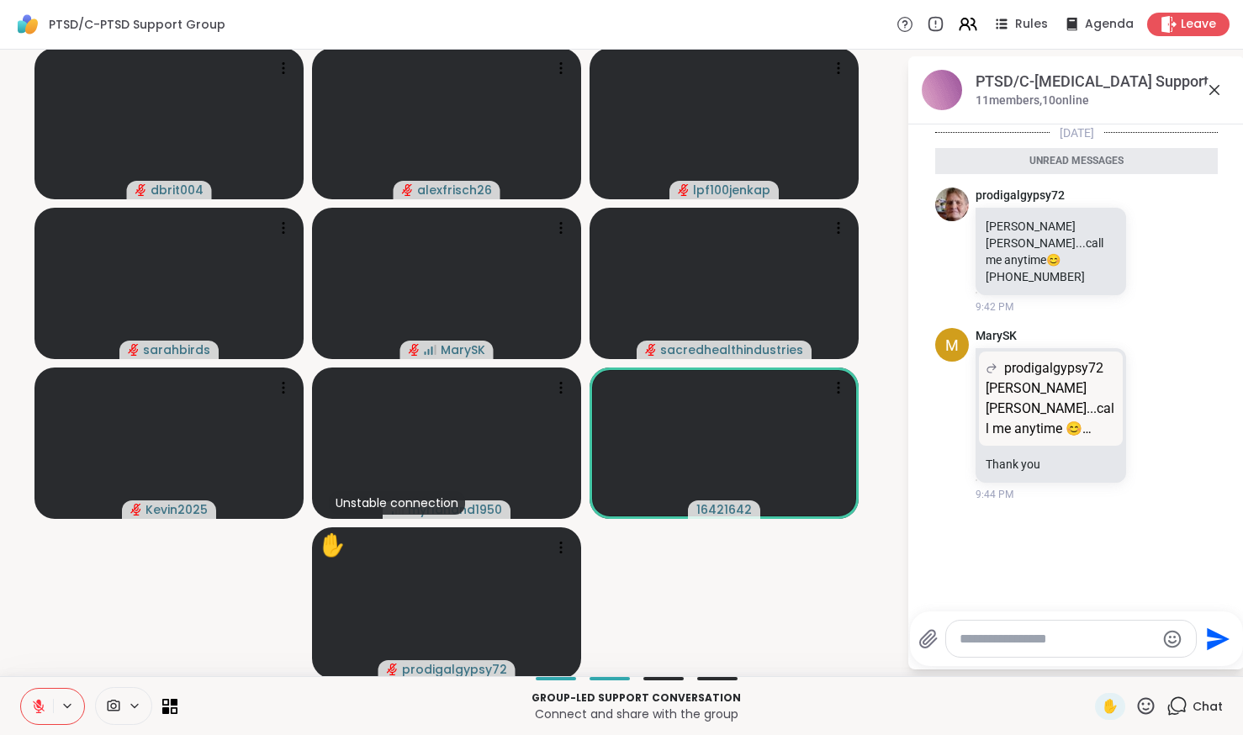
click at [1050, 645] on textarea "Type your message" at bounding box center [1057, 639] width 196 height 17
click at [1051, 656] on div at bounding box center [1071, 639] width 250 height 36
click at [1049, 644] on textarea "Type your message" at bounding box center [1057, 639] width 196 height 17
paste textarea "**********"
type textarea "**********"
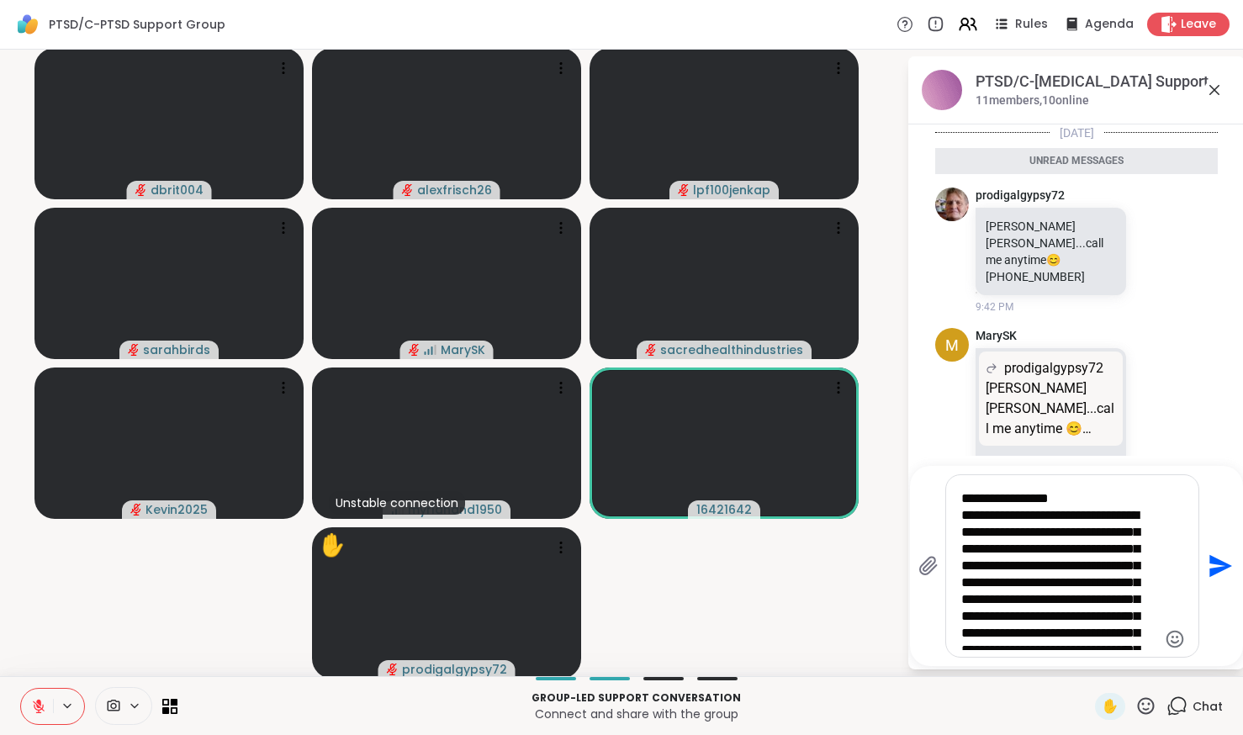
drag, startPoint x: 1055, startPoint y: 658, endPoint x: 1050, endPoint y: 711, distance: 53.2
click at [1058, 719] on div "PTSD/C-[MEDICAL_DATA] Support Group Rules Agenda Leave dbrit004 alexfrisch26 lp…" at bounding box center [621, 367] width 1243 height 735
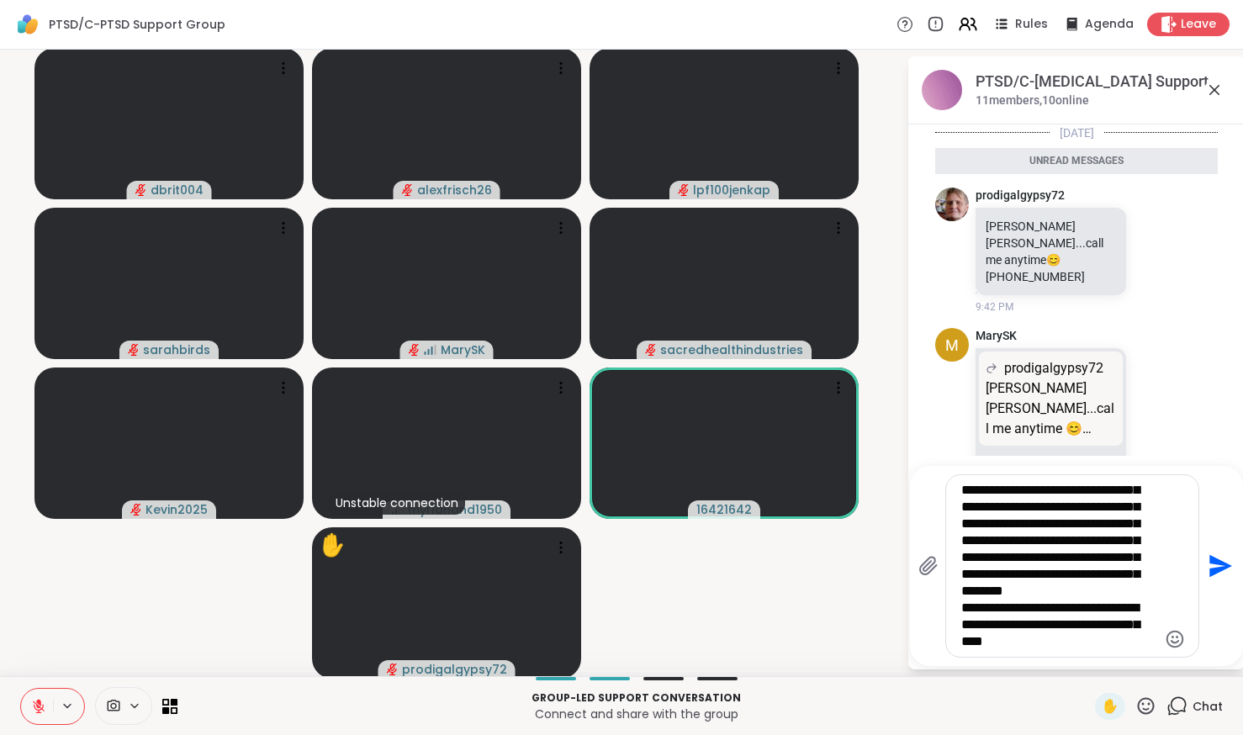
click at [1046, 626] on textarea "Type your message" at bounding box center [1059, 566] width 196 height 168
drag, startPoint x: 1046, startPoint y: 626, endPoint x: 1012, endPoint y: 359, distance: 269.5
click at [1012, 359] on div "PTSD/C-[MEDICAL_DATA] Support Group, [DATE] members, 10 online [DATE] Unread me…" at bounding box center [1076, 362] width 336 height 613
click at [1000, 489] on textarea "Type your message" at bounding box center [1059, 566] width 196 height 168
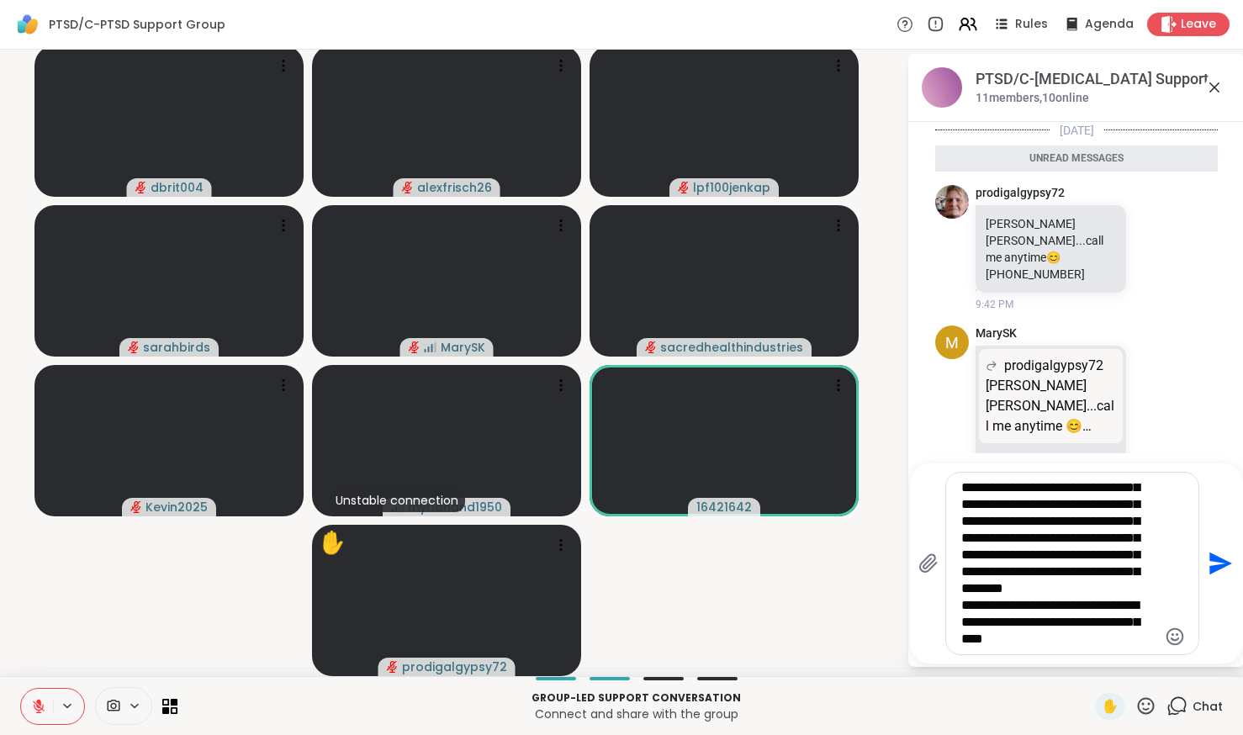
drag, startPoint x: 948, startPoint y: 488, endPoint x: 1211, endPoint y: 742, distance: 366.3
click at [1211, 735] on html "PTSD/C-[MEDICAL_DATA] Support Group Rules Agenda Leave dbrit004 alexfrisch26 lp…" at bounding box center [621, 367] width 1243 height 735
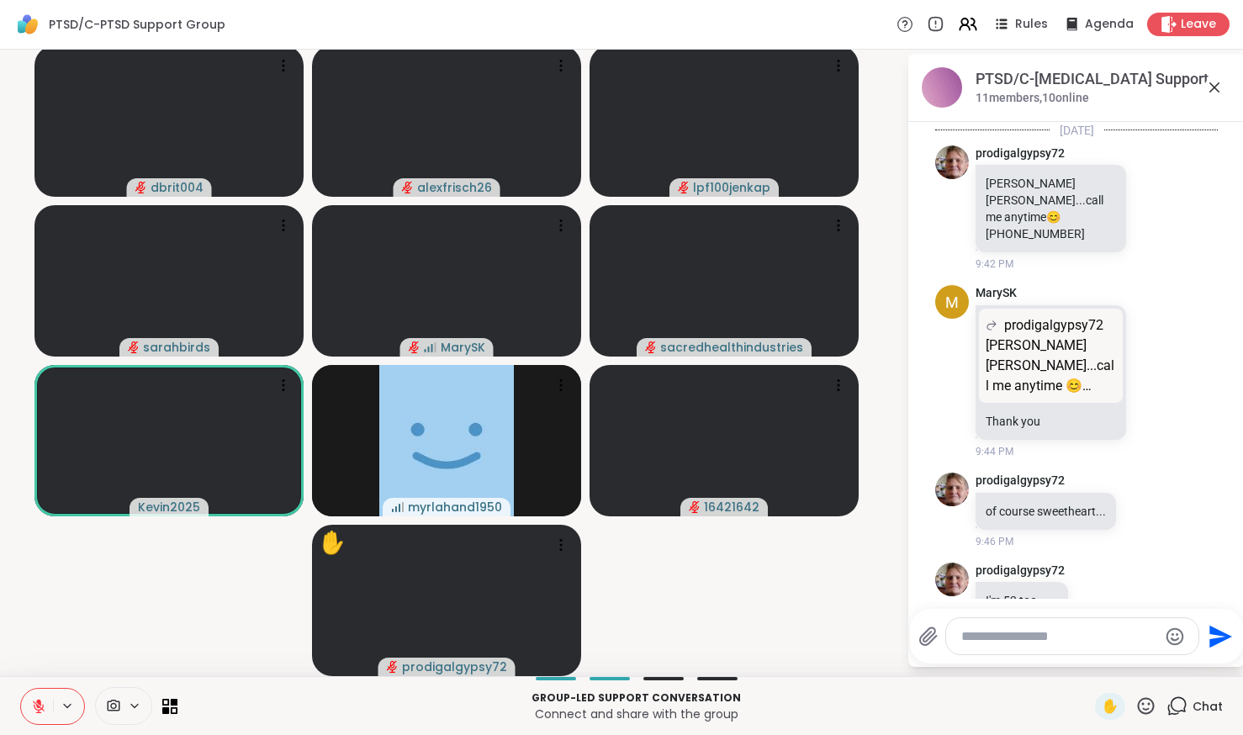
scroll to position [46, 0]
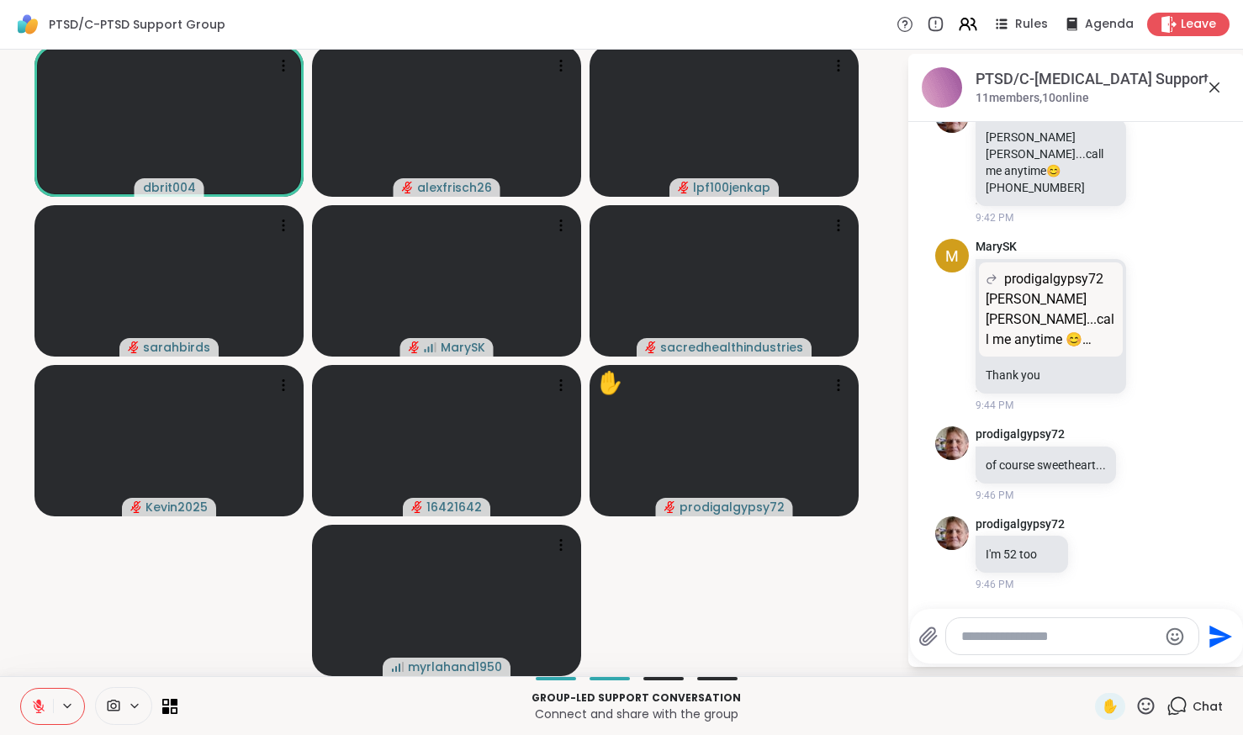
click at [1040, 625] on div at bounding box center [1072, 636] width 252 height 36
click at [1054, 638] on textarea "Type your message" at bounding box center [1059, 636] width 196 height 17
click at [1088, 629] on textarea "Type your message" at bounding box center [1059, 636] width 196 height 17
type textarea "*******"
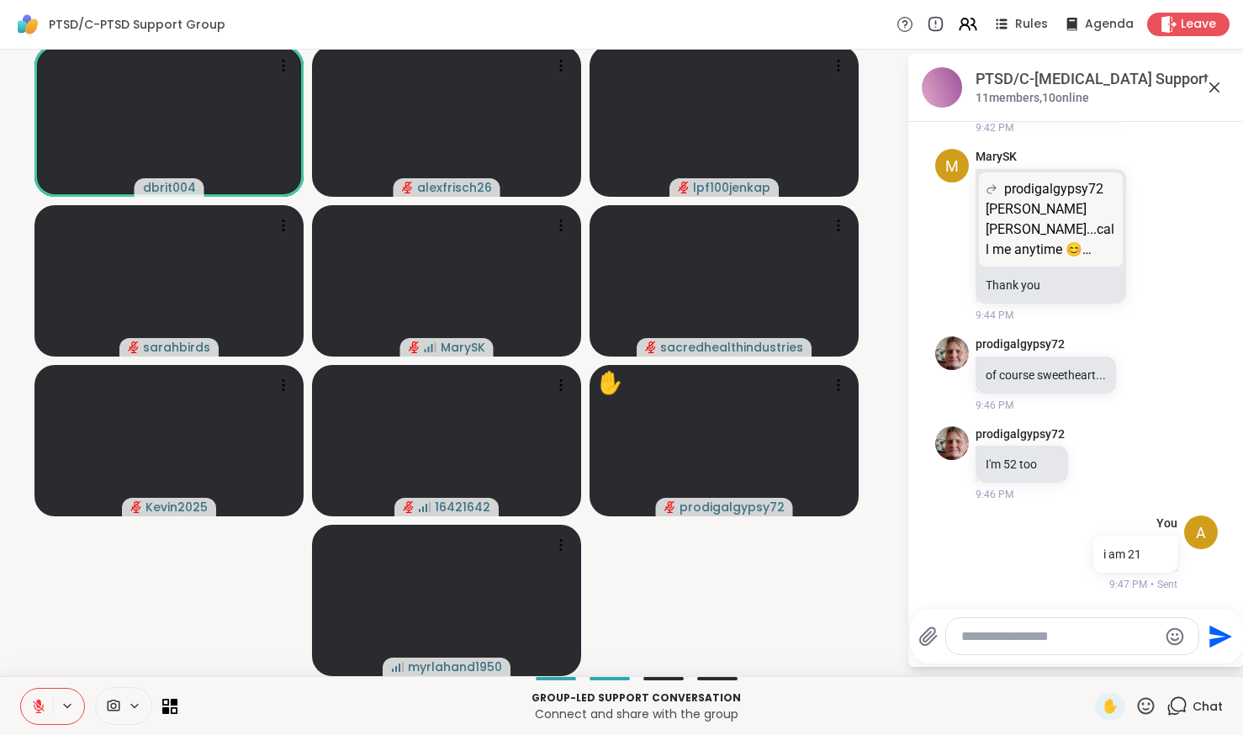
click at [1091, 642] on textarea "Type your message" at bounding box center [1059, 636] width 196 height 17
paste textarea "**********"
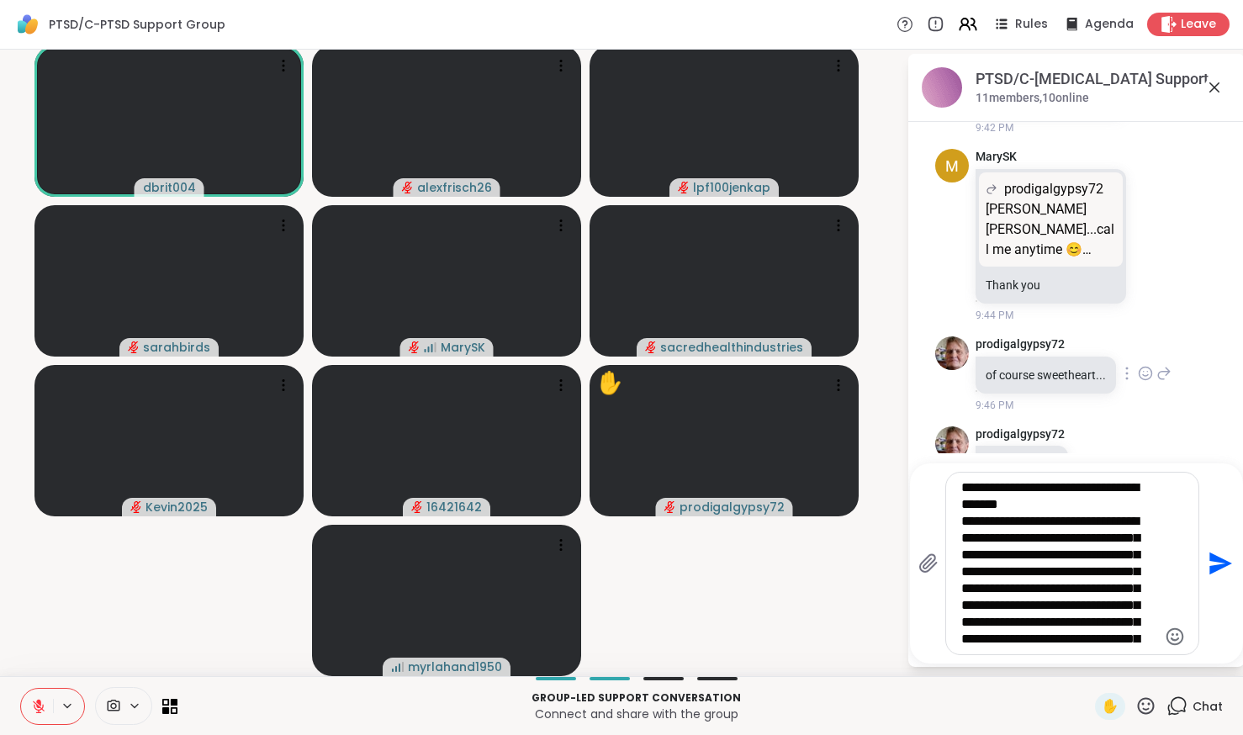
drag, startPoint x: 1088, startPoint y: 637, endPoint x: 1059, endPoint y: 371, distance: 267.3
click at [1059, 371] on div "PTSD/C-[MEDICAL_DATA] Support Group, [DATE] members, 10 online [DATE] prodigalg…" at bounding box center [1076, 360] width 336 height 613
click at [1014, 477] on div "**********" at bounding box center [1072, 564] width 252 height 182
click at [1011, 484] on div "**********" at bounding box center [1072, 564] width 252 height 182
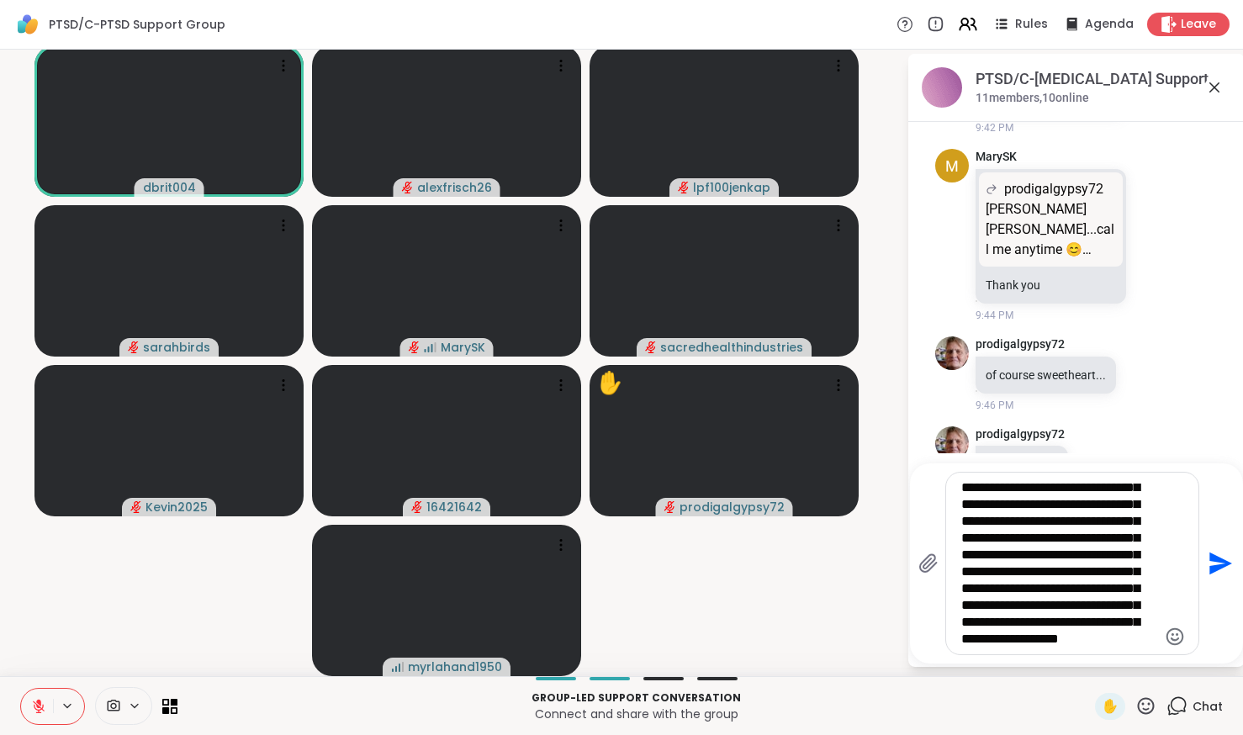
drag, startPoint x: 1001, startPoint y: 493, endPoint x: 1132, endPoint y: 817, distance: 349.8
click at [1132, 735] on html "PTSD/C-[MEDICAL_DATA] Support Group Rules Agenda Leave dbrit004 alexfrisch26 lp…" at bounding box center [621, 367] width 1243 height 735
type textarea "*********"
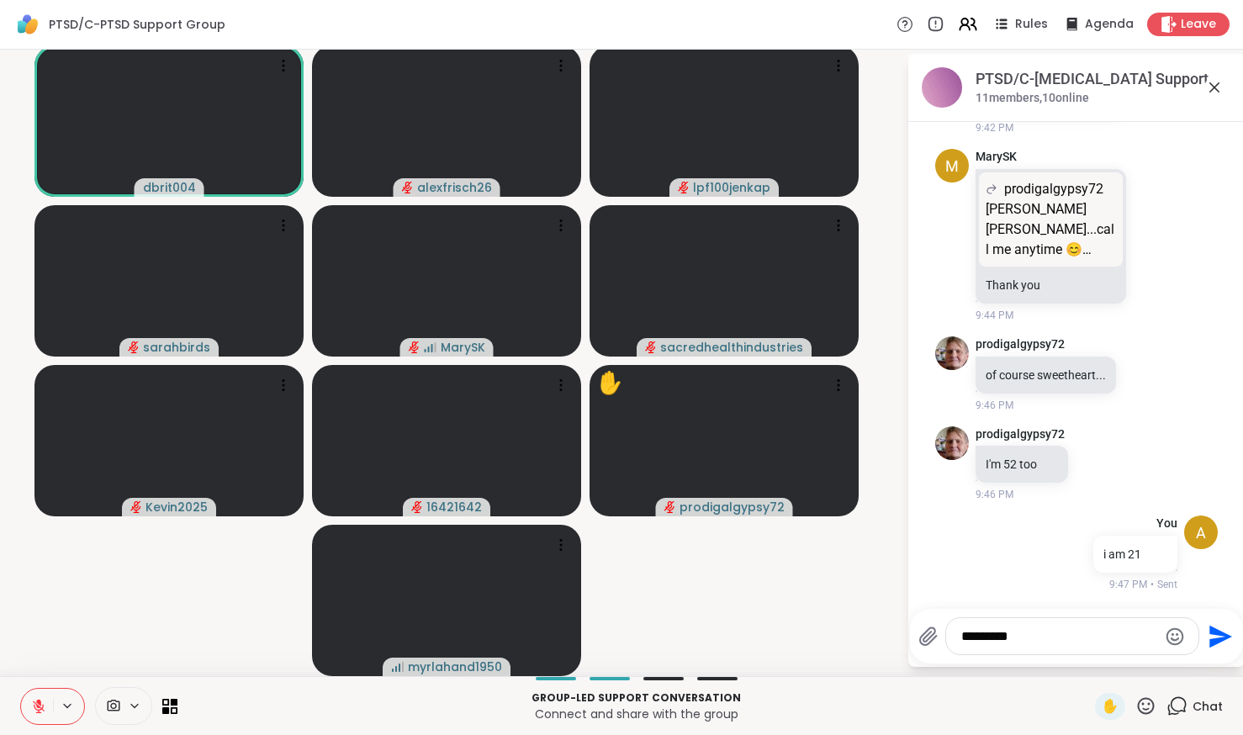
scroll to position [0, 0]
drag, startPoint x: 1077, startPoint y: 638, endPoint x: 954, endPoint y: 610, distance: 126.9
click at [954, 611] on div "********* Send" at bounding box center [1076, 636] width 333 height 55
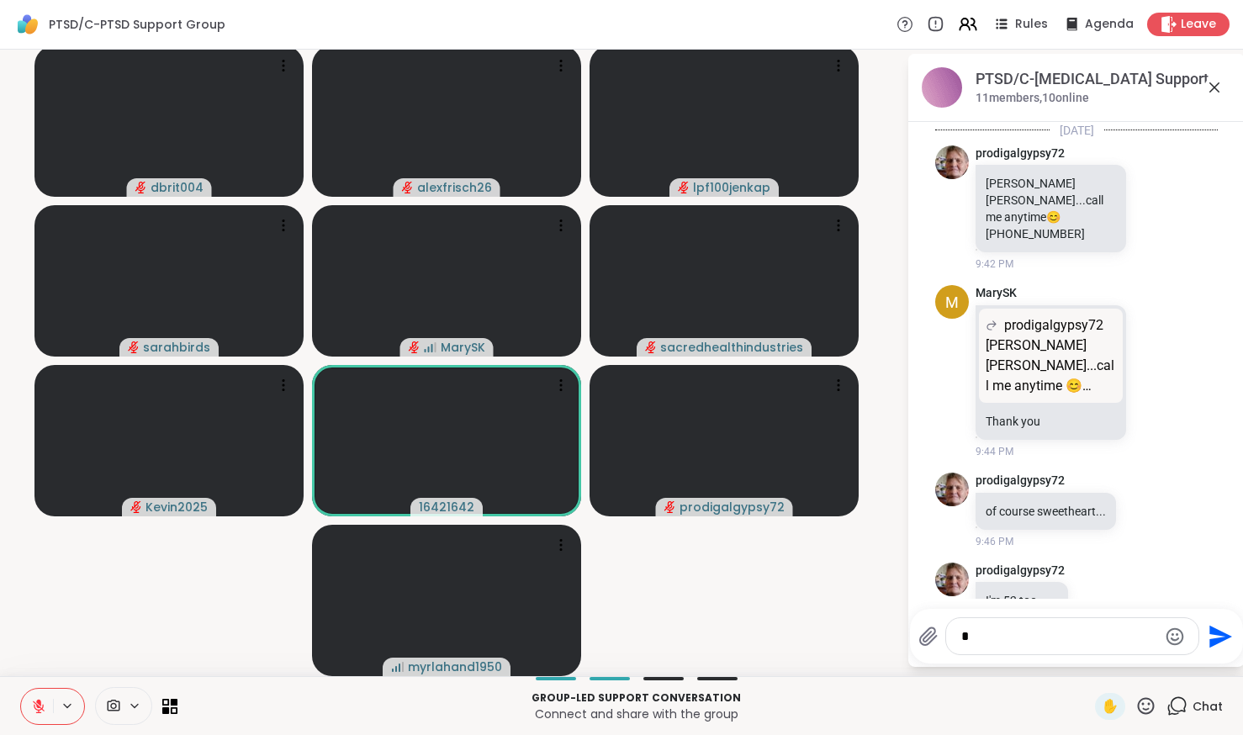
click at [1202, 321] on div "[DATE] prodigalgypsy72 [PERSON_NAME] SK...call me anytime 😊 [PHONE_NUMBER] 9:42…" at bounding box center [1076, 428] width 336 height 613
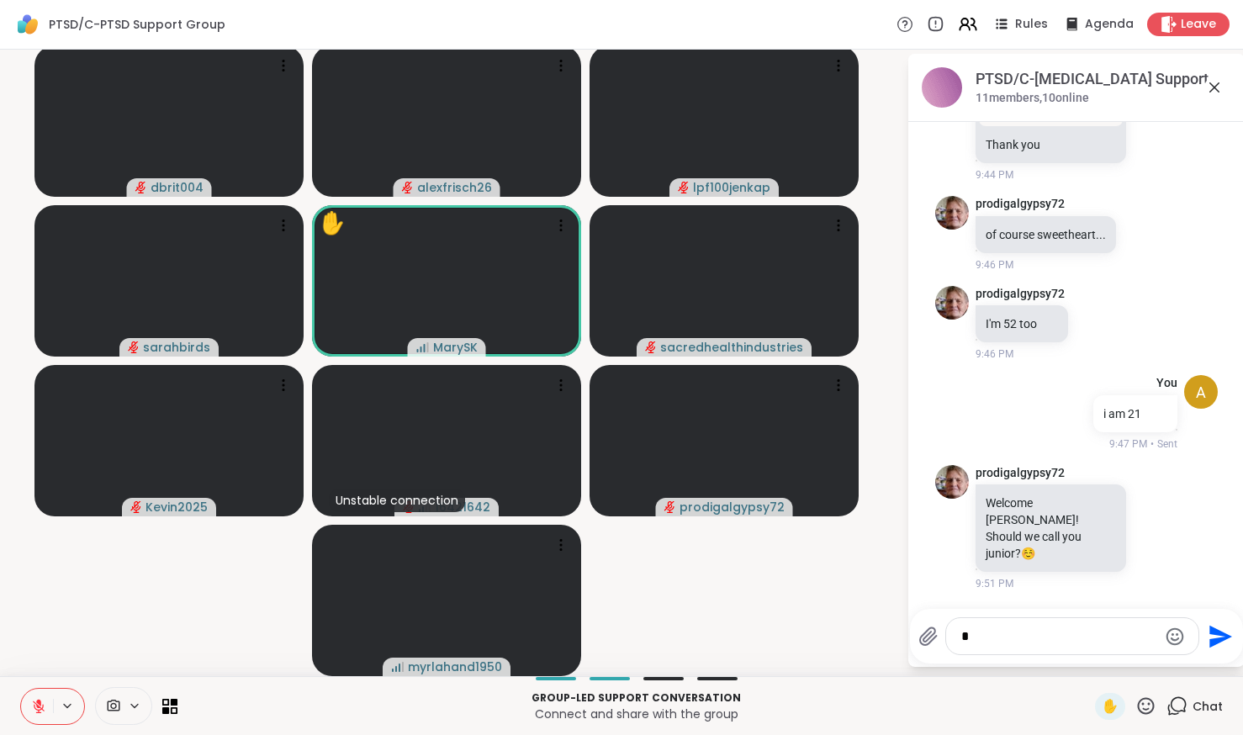
scroll to position [259, 0]
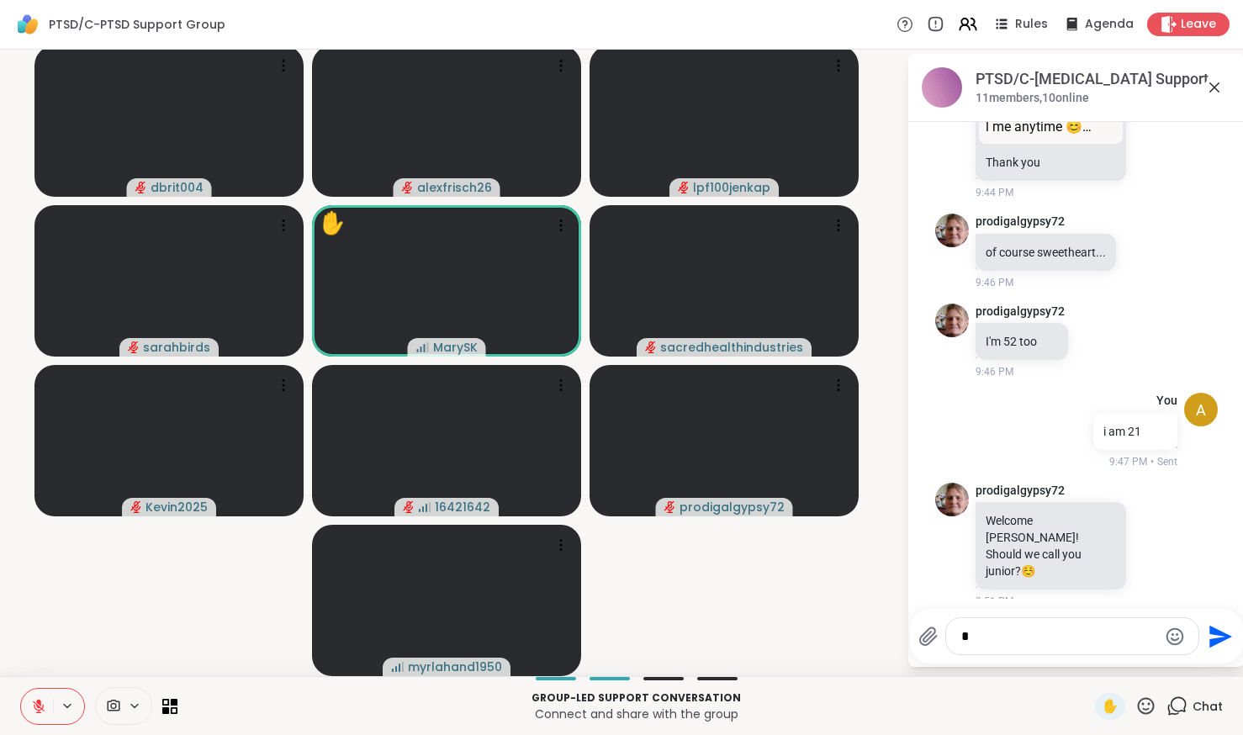
click at [1017, 616] on div "Send" at bounding box center [1076, 636] width 333 height 55
click at [1017, 631] on textarea "Type your message" at bounding box center [1059, 636] width 196 height 17
type textarea "*"
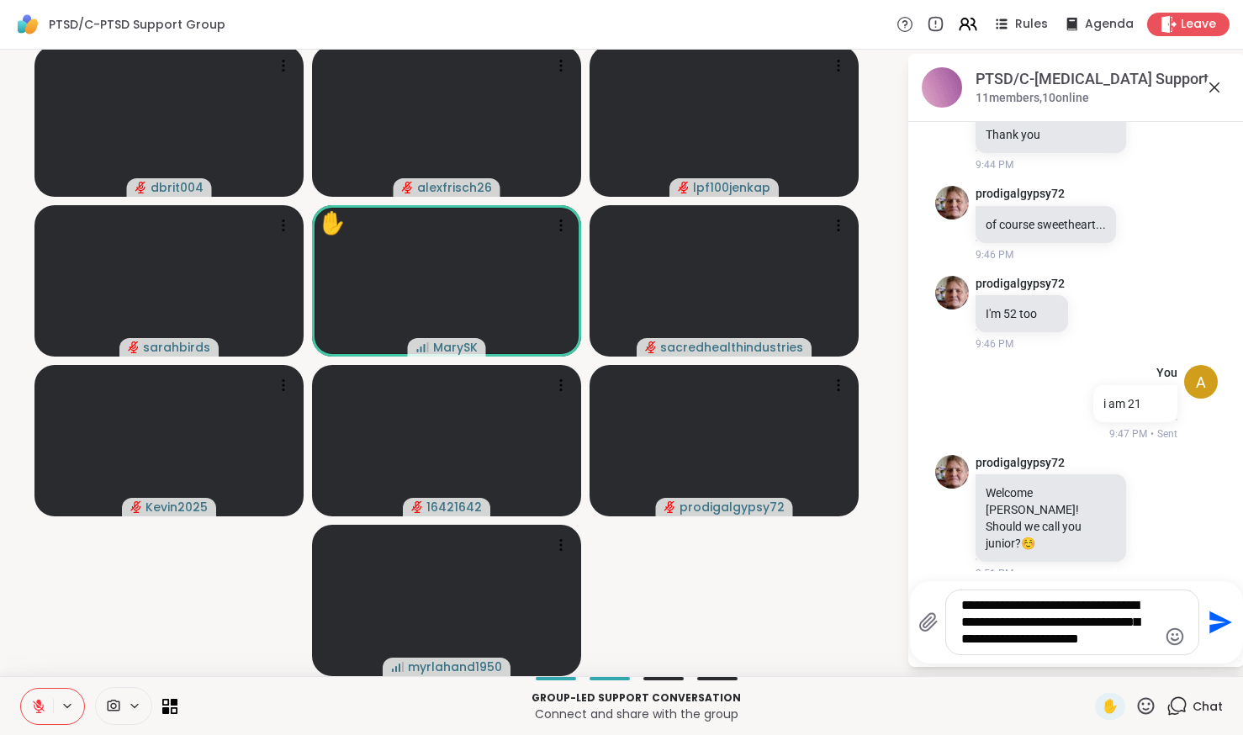
scroll to position [299, 0]
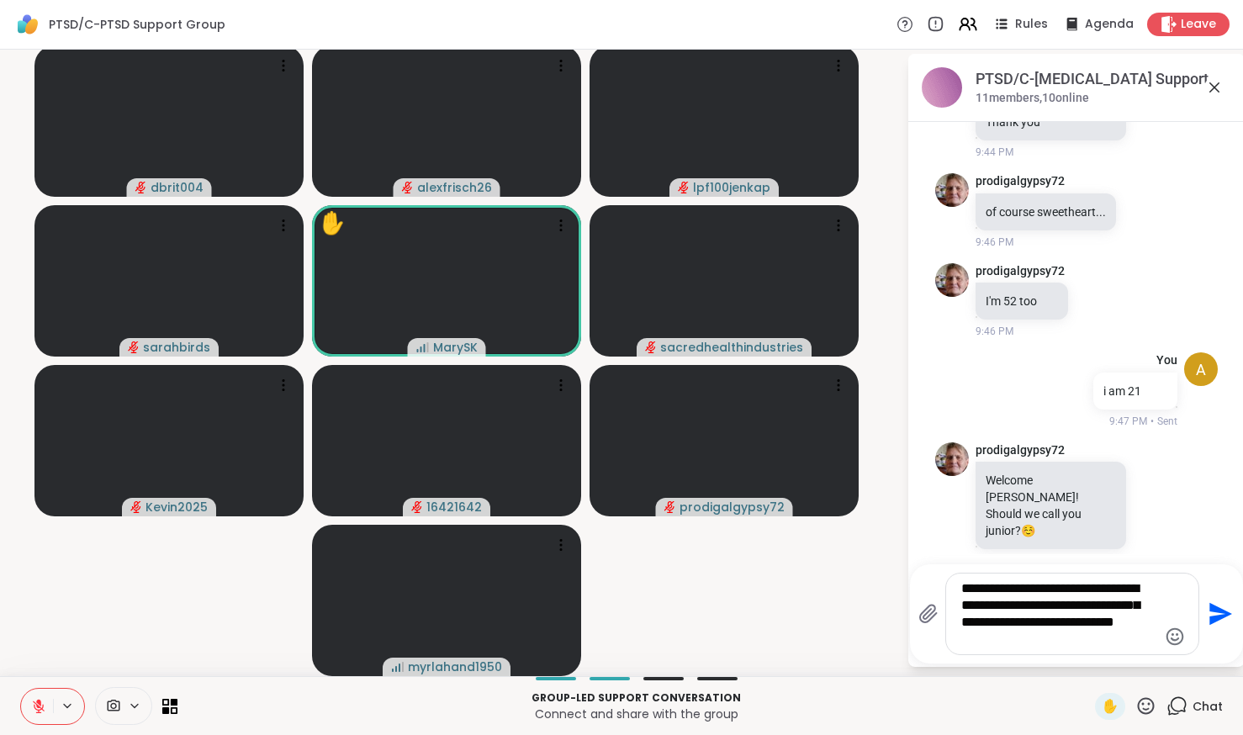
type textarea "**********"
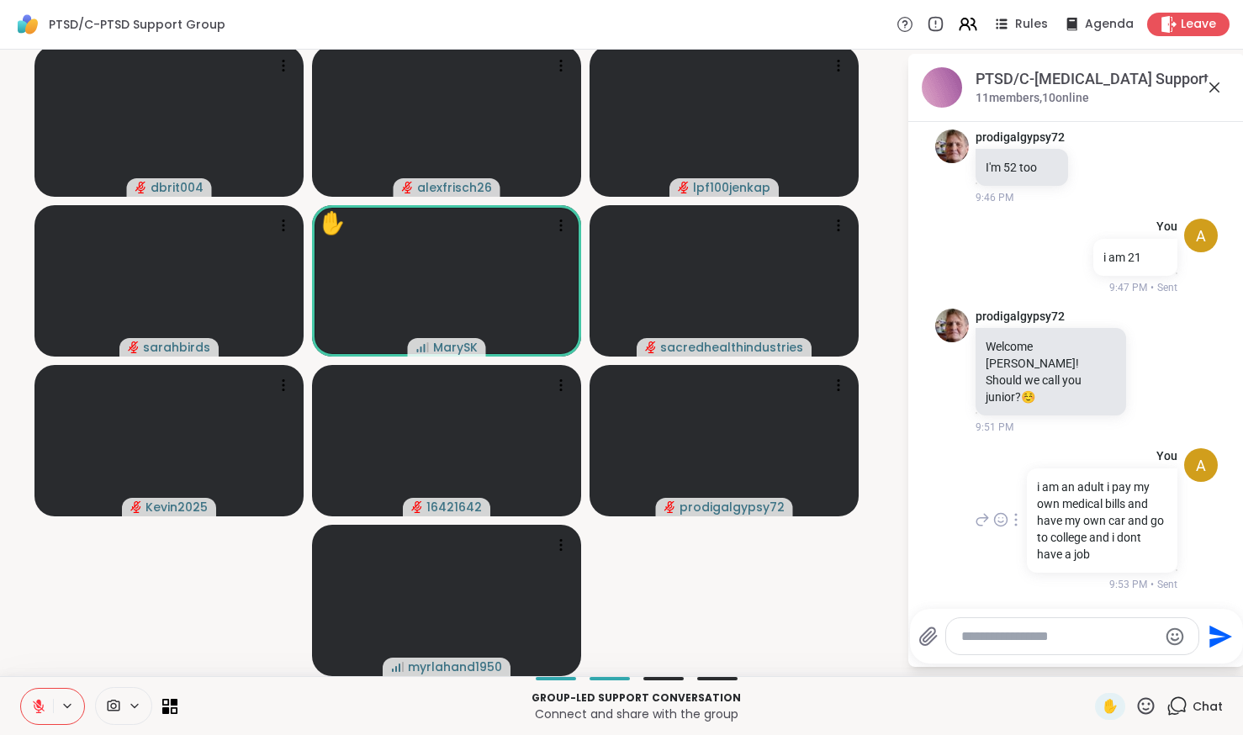
click at [1161, 509] on div "a You i am an adult i pay my own medical bills and have my own car and go to co…" at bounding box center [1076, 519] width 283 height 157
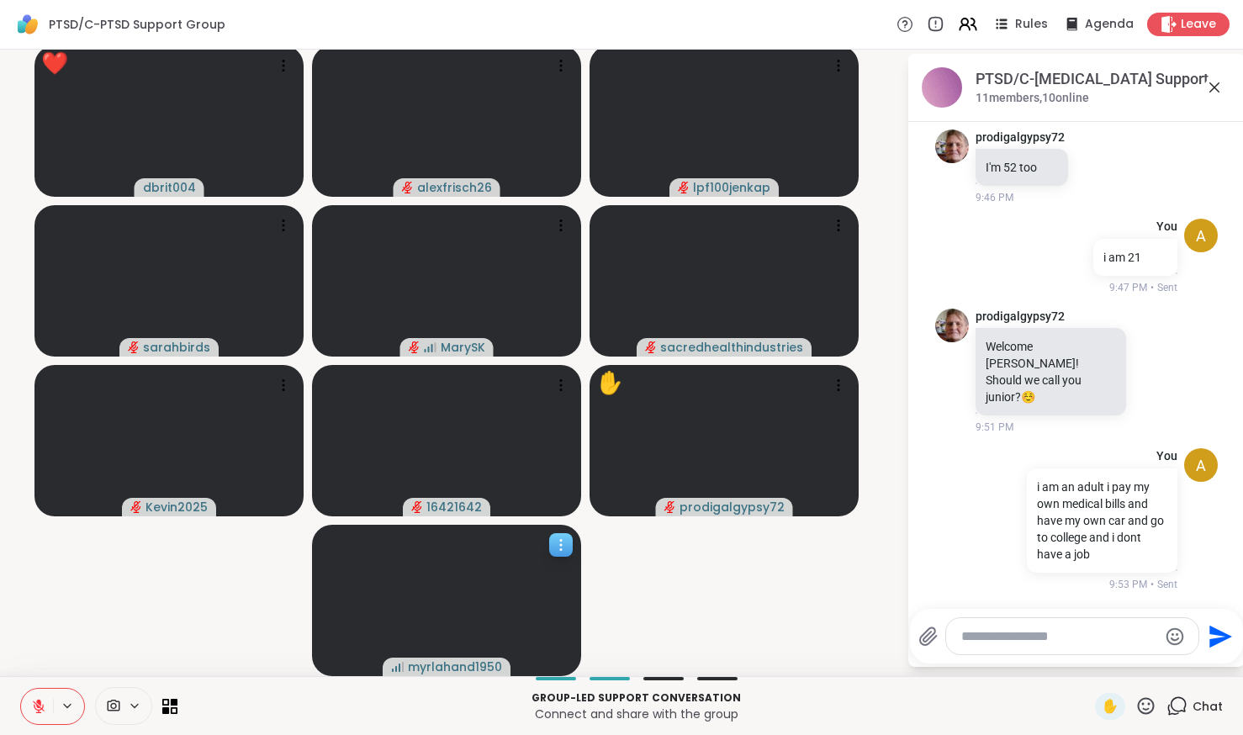
click at [320, 619] on video at bounding box center [446, 600] width 269 height 151
click at [1025, 664] on div "PTSD/C-[MEDICAL_DATA] Support Group, [DATE] members, 10 online [DATE] prodigalg…" at bounding box center [1076, 360] width 336 height 613
click at [1102, 704] on span "✋" at bounding box center [1110, 706] width 17 height 20
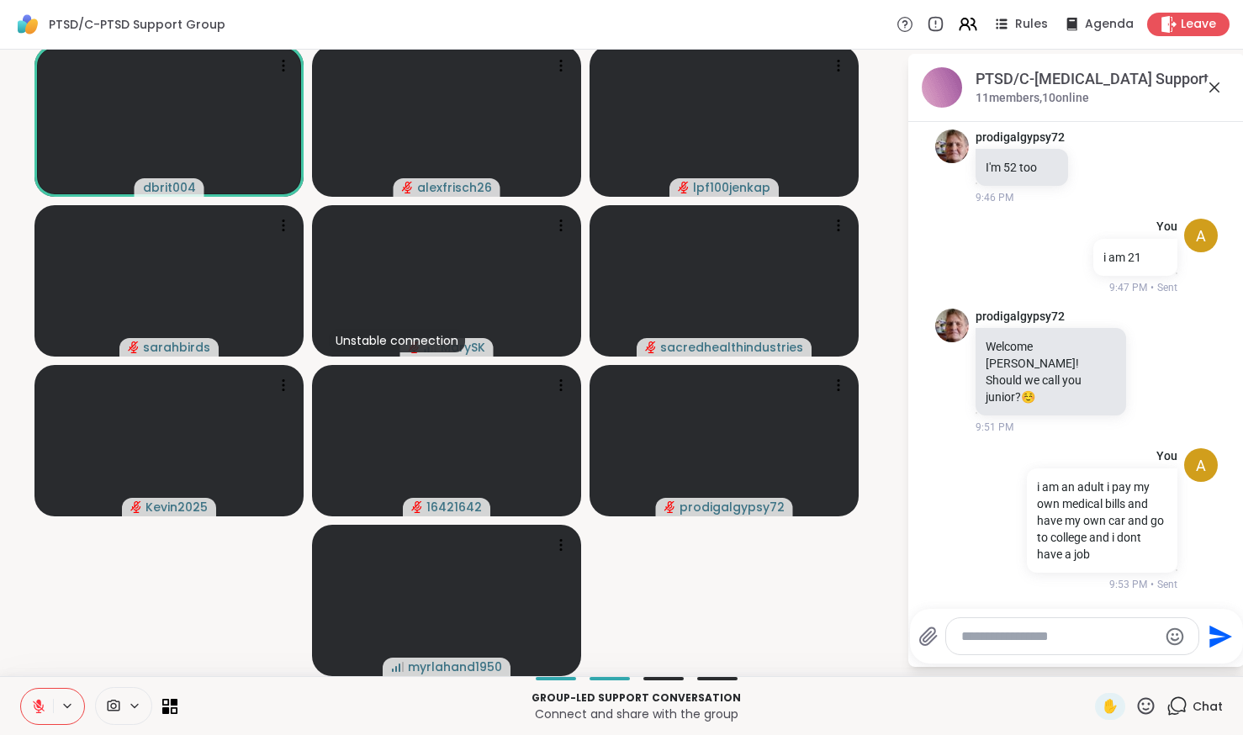
click at [43, 701] on icon at bounding box center [38, 706] width 15 height 15
click at [764, 638] on video-player-container "dbrit004 alexfrisch26 lpf100jenkap sarahbirds Unstable connection MarySK sacred…" at bounding box center [453, 360] width 886 height 613
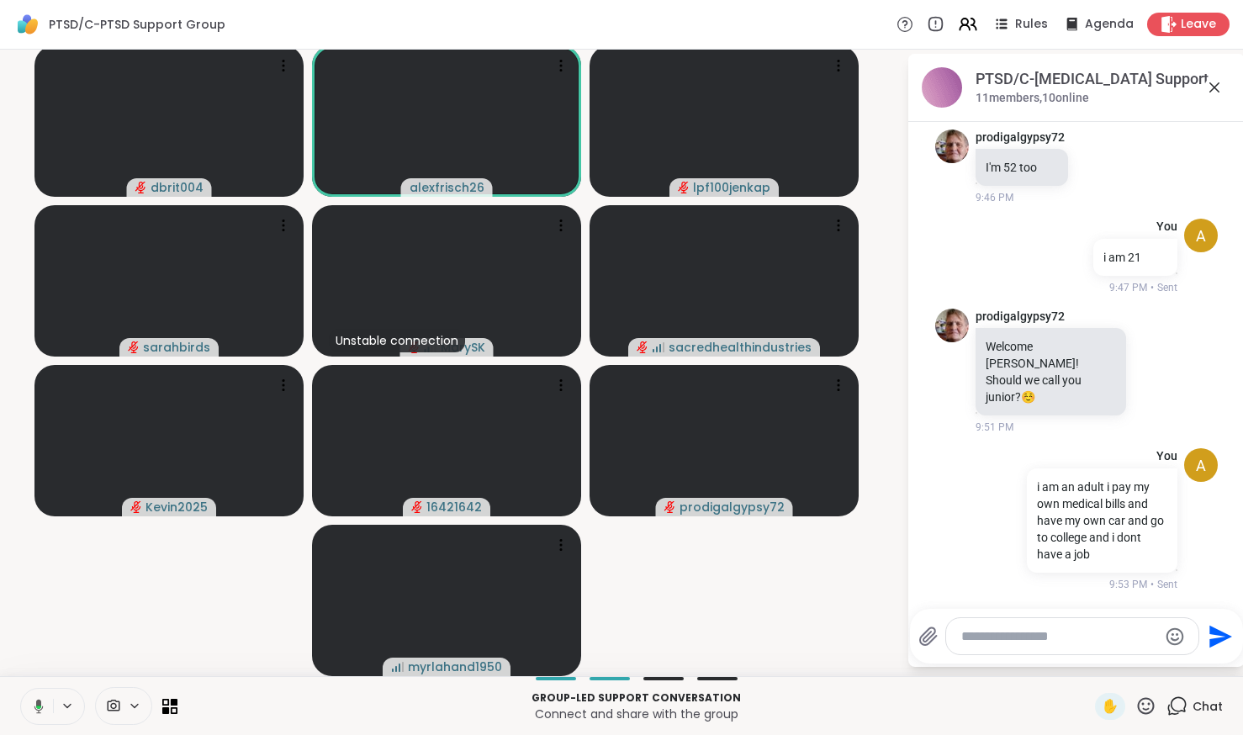
scroll to position [590, 0]
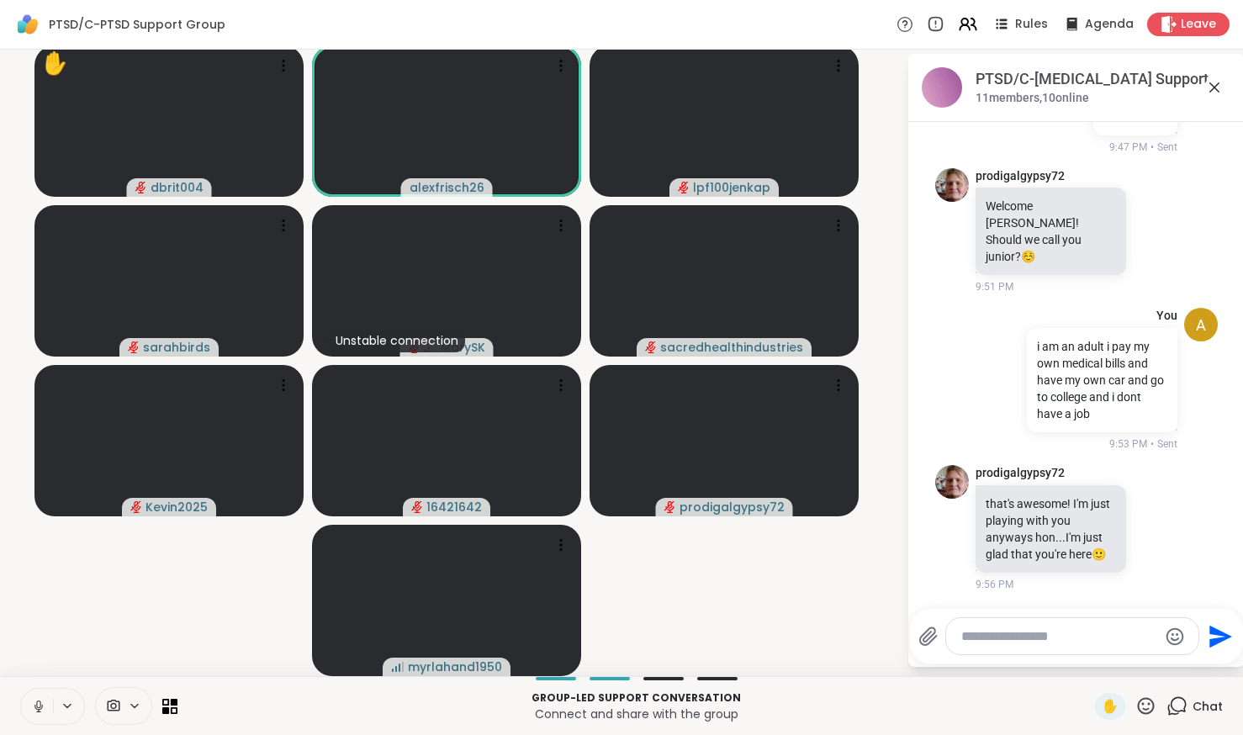
click at [190, 555] on video-player-container "✋ dbrit004 alexfrisch26 lpf100jenkap sarahbirds Unstable connection MarySK sacr…" at bounding box center [453, 360] width 886 height 613
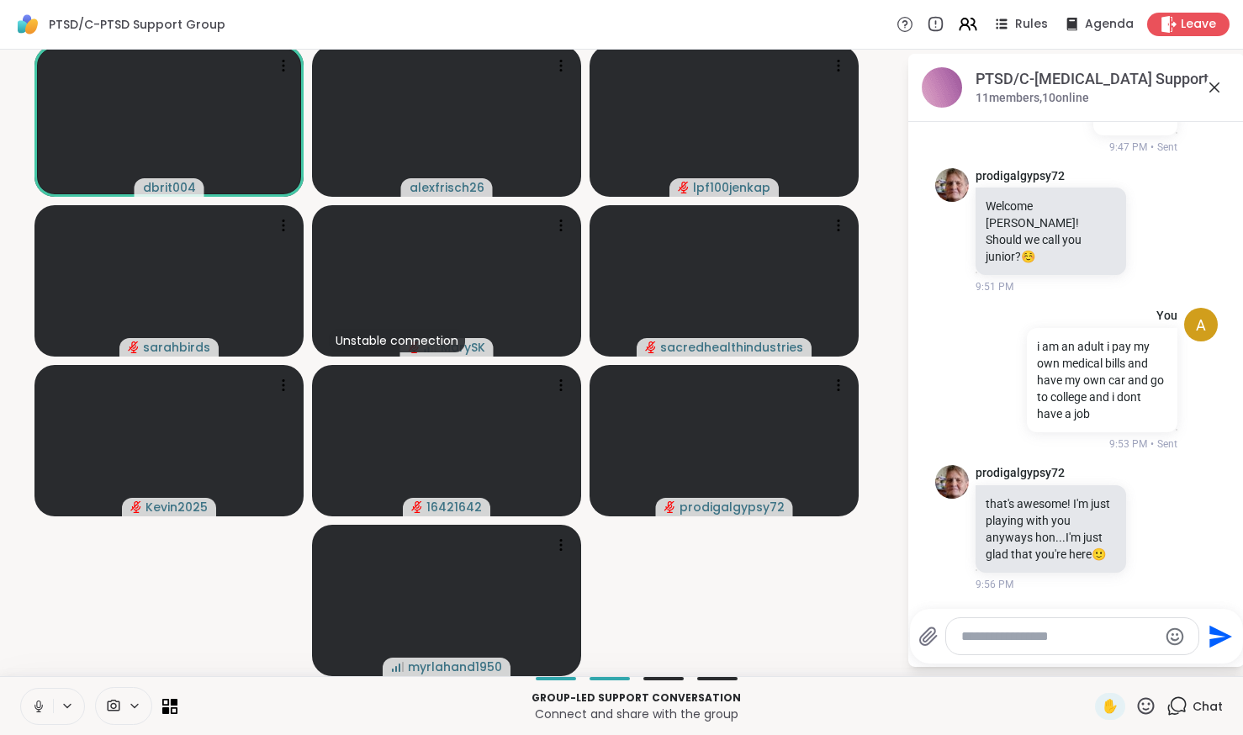
click at [689, 643] on video-player-container "dbrit004 alexfrisch26 lpf100jenkap sarahbirds Unstable connection MarySK sacred…" at bounding box center [453, 360] width 886 height 613
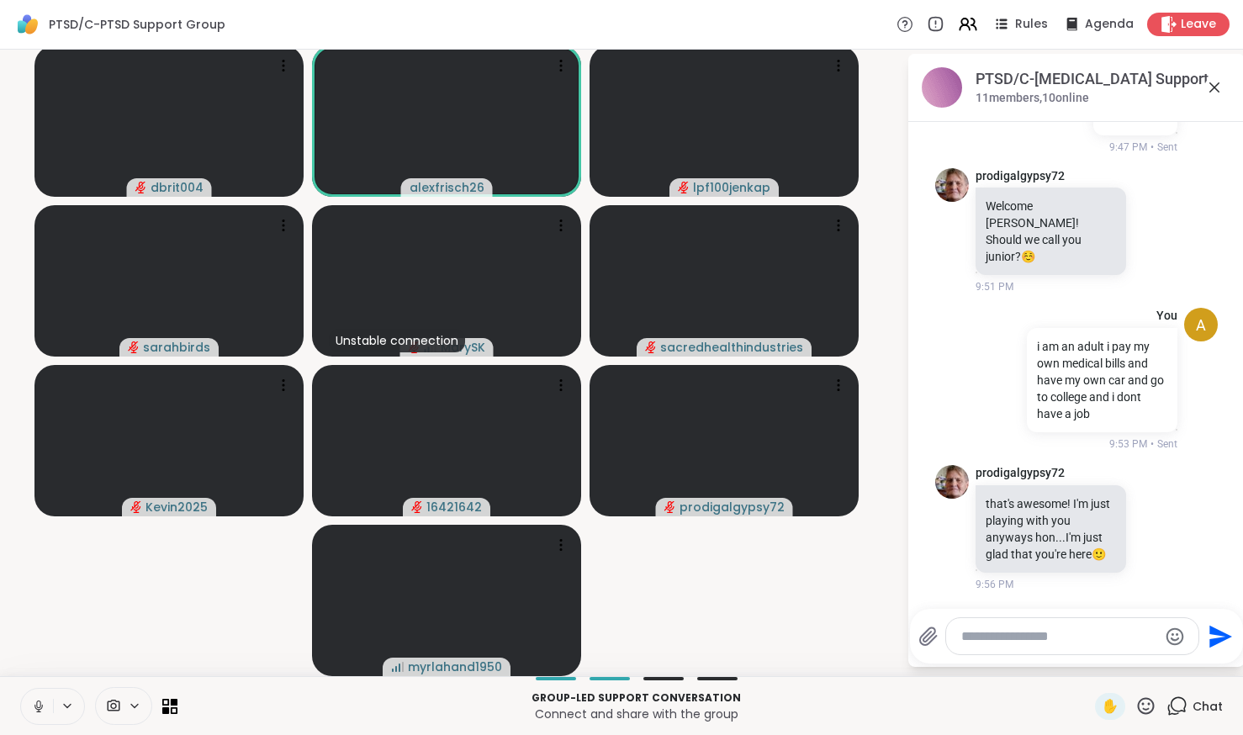
click at [684, 646] on video-player-container "dbrit004 alexfrisch26 lpf100jenkap sarahbirds Unstable connection MarySK sacred…" at bounding box center [453, 360] width 886 height 613
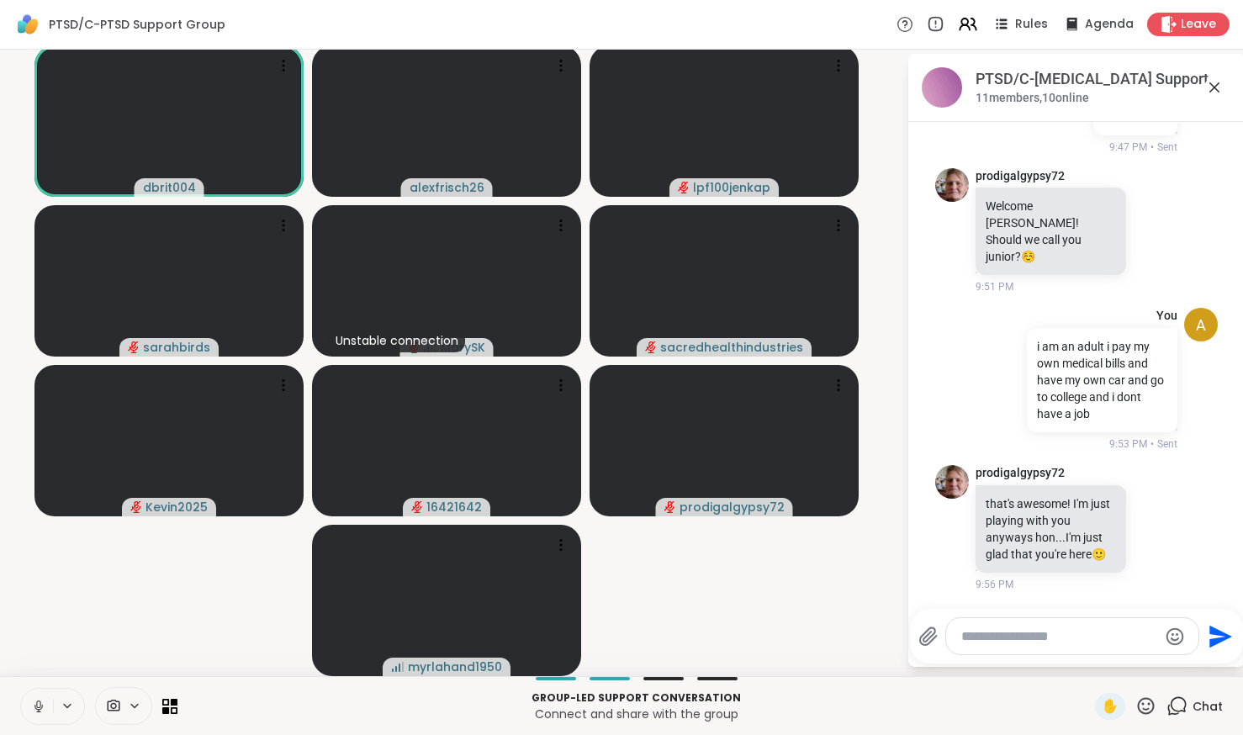
click at [34, 727] on div "Group-led support conversation Connect and share with the group ✋ Chat" at bounding box center [621, 705] width 1243 height 59
click at [34, 710] on icon at bounding box center [38, 706] width 15 height 15
click at [803, 589] on video-player-container "dbrit004 alexfrisch26 lpf100jenkap sarahbirds Unstable connection MarySK sacred…" at bounding box center [453, 360] width 886 height 613
